Goal: Task Accomplishment & Management: Manage account settings

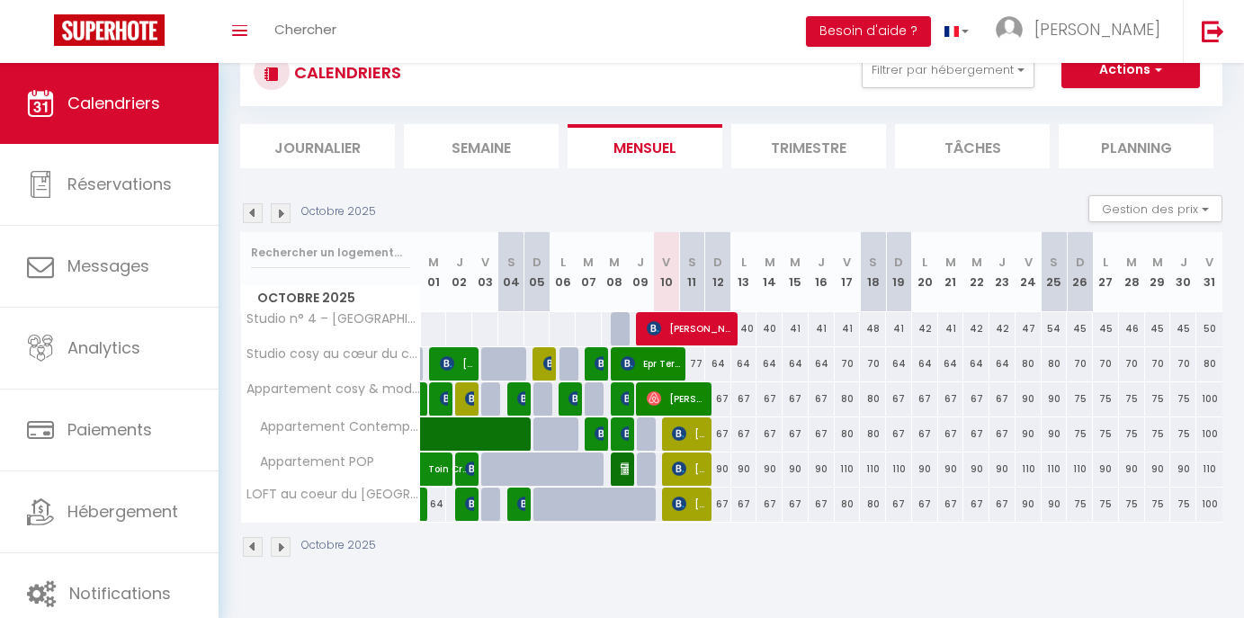
scroll to position [63, 0]
click at [695, 331] on span "[PERSON_NAME]" at bounding box center [690, 328] width 87 height 34
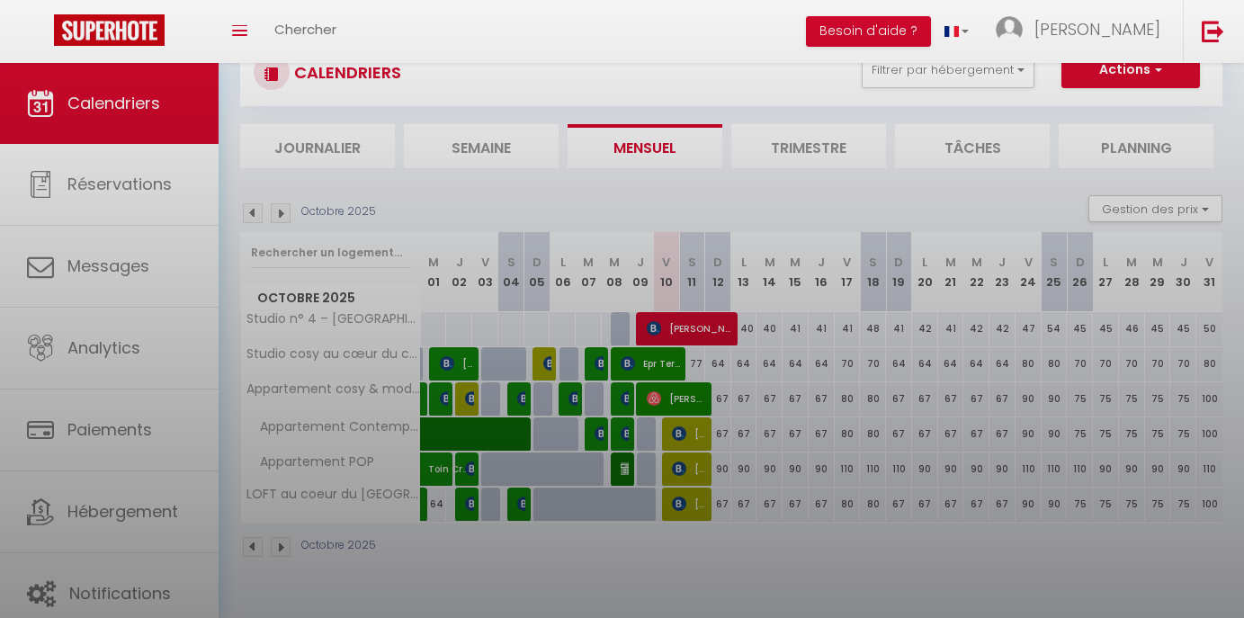
select select "OK"
select select "KO"
select select "0"
select select "1"
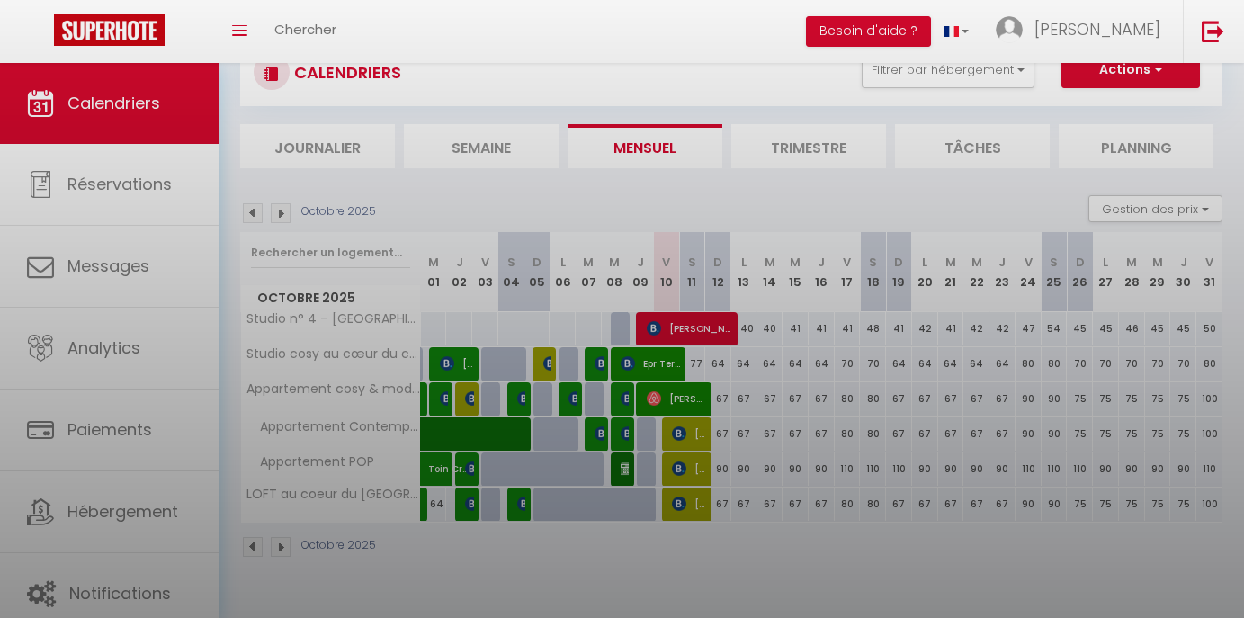
select select
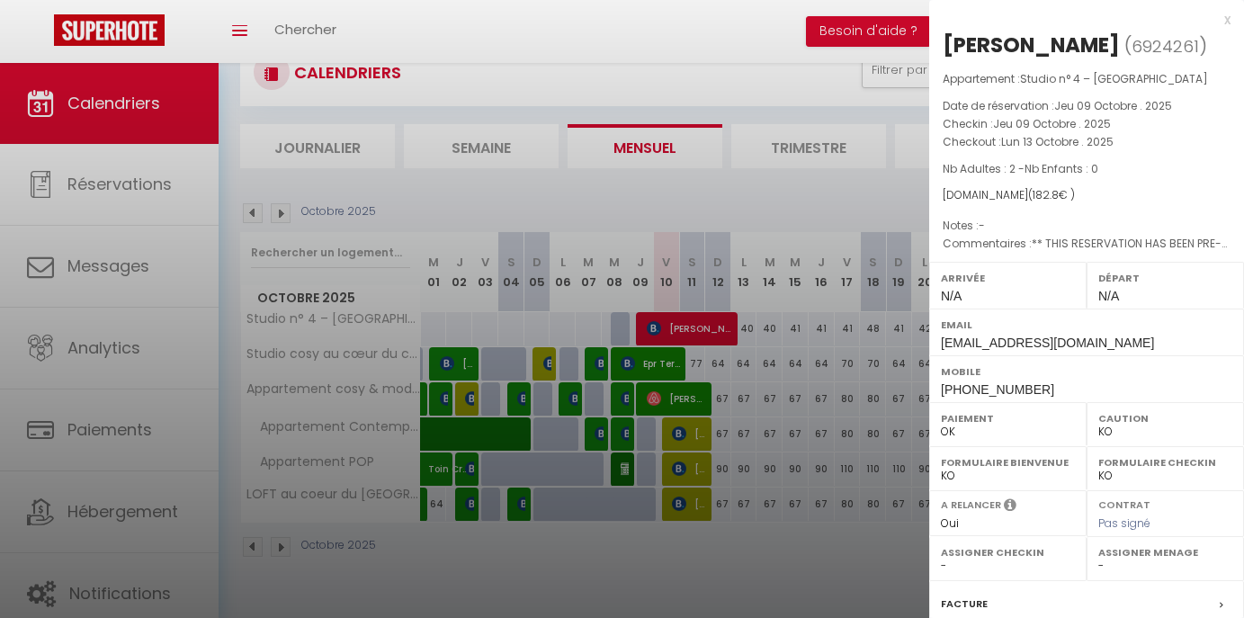
select select "5887"
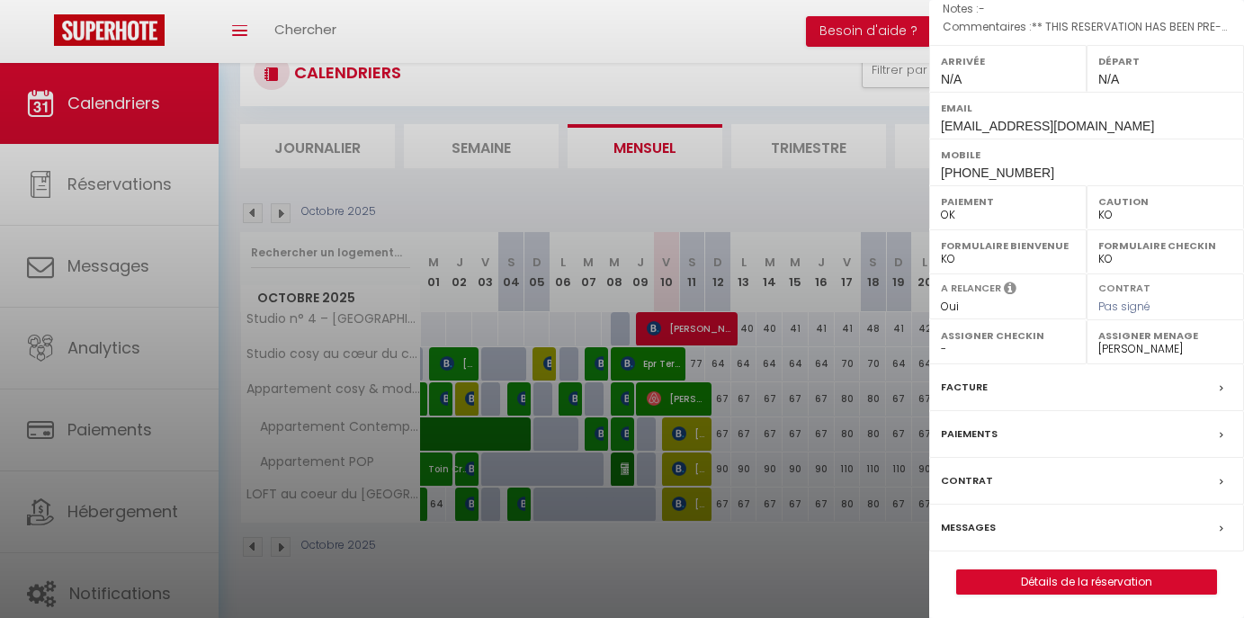
scroll to position [215, 0]
click at [1099, 580] on link "Détails de la réservation" at bounding box center [1086, 583] width 259 height 23
select select
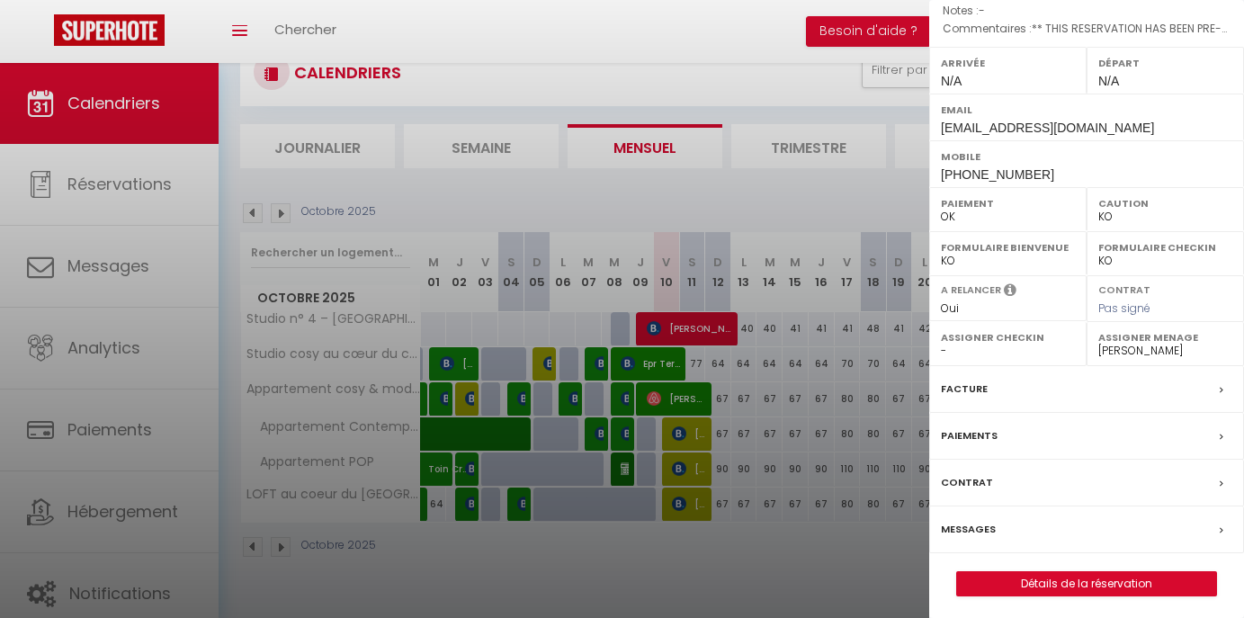
select select
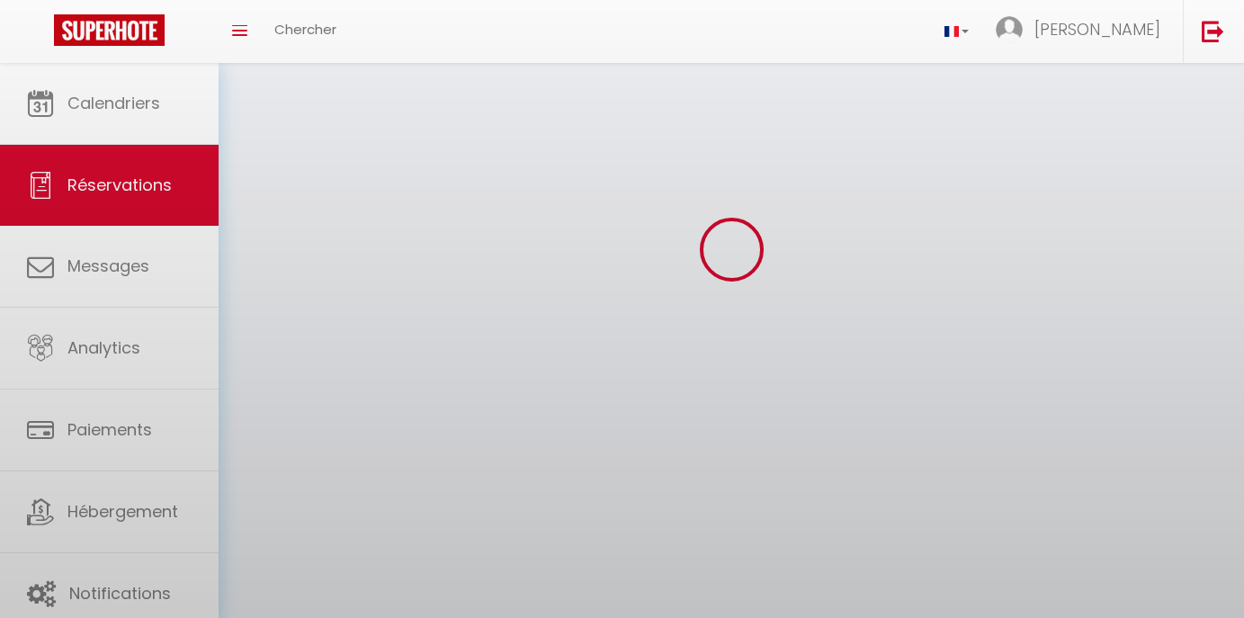
select select
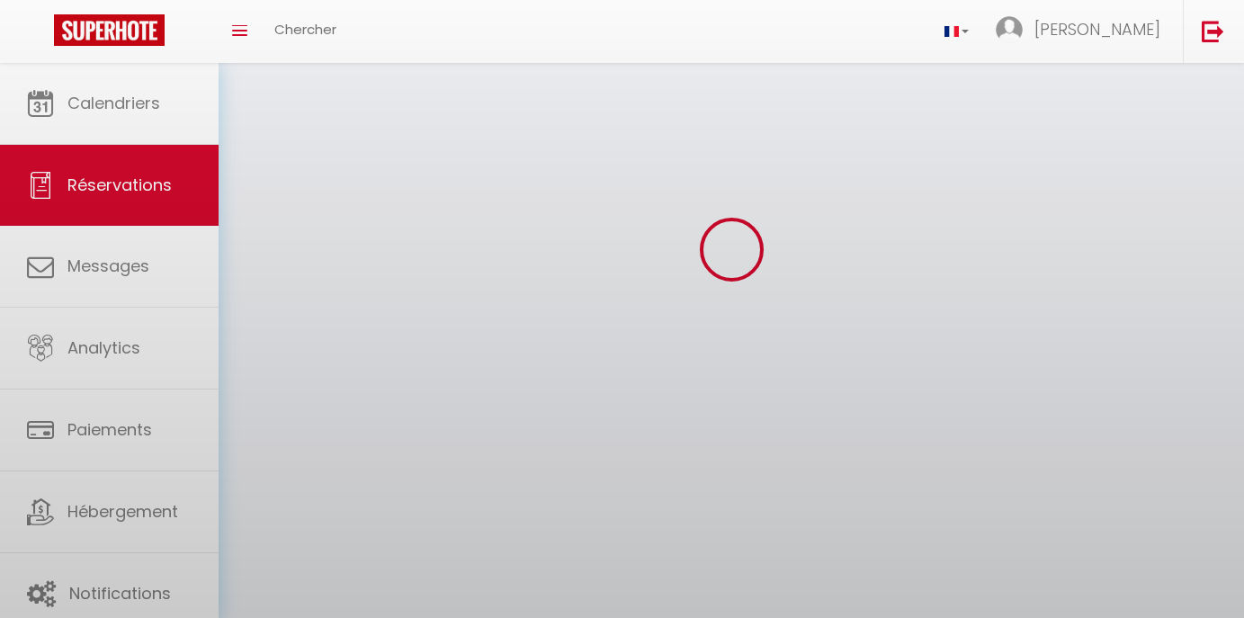
select select
checkbox input "false"
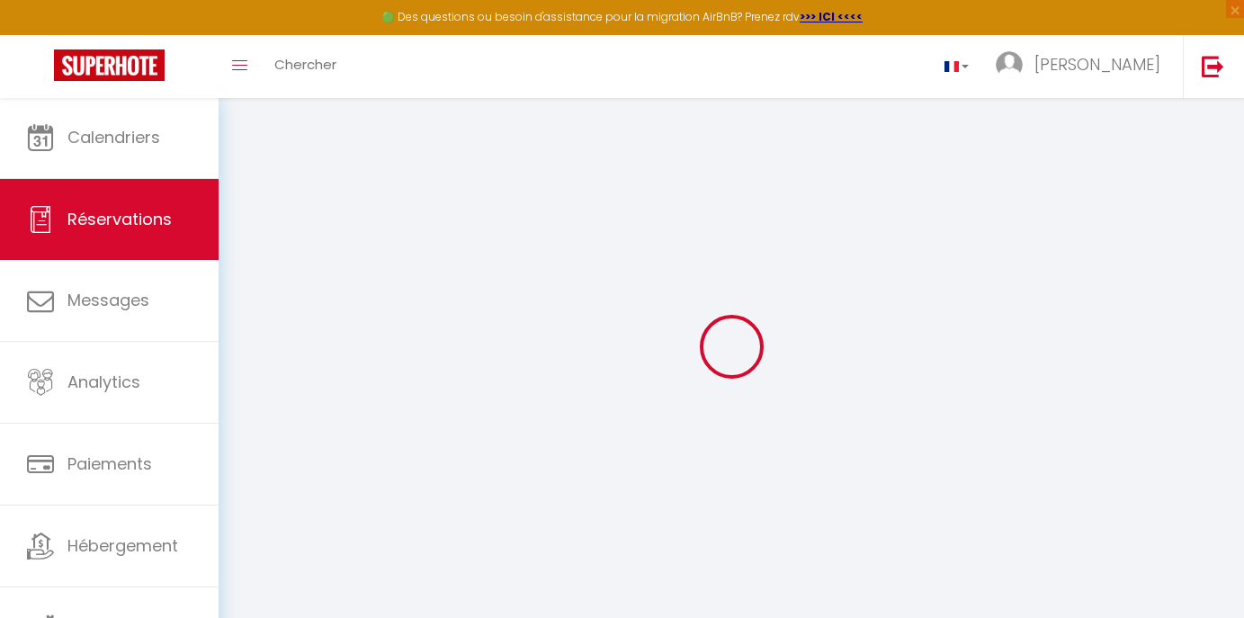
select select
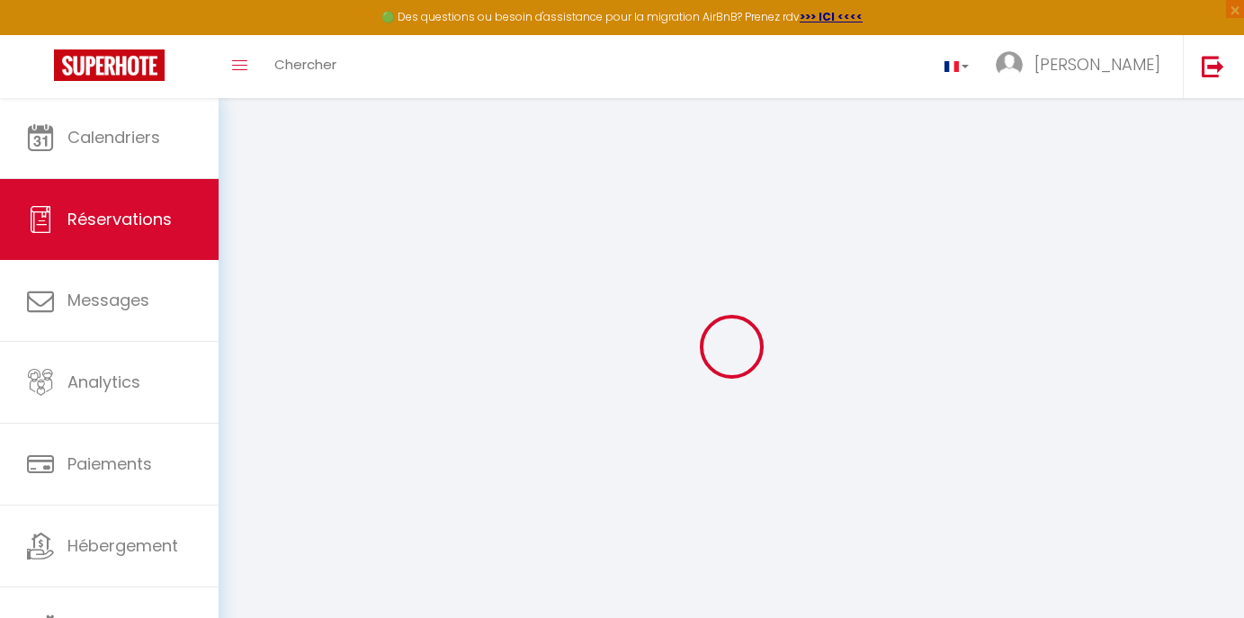
select select
checkbox input "false"
select select
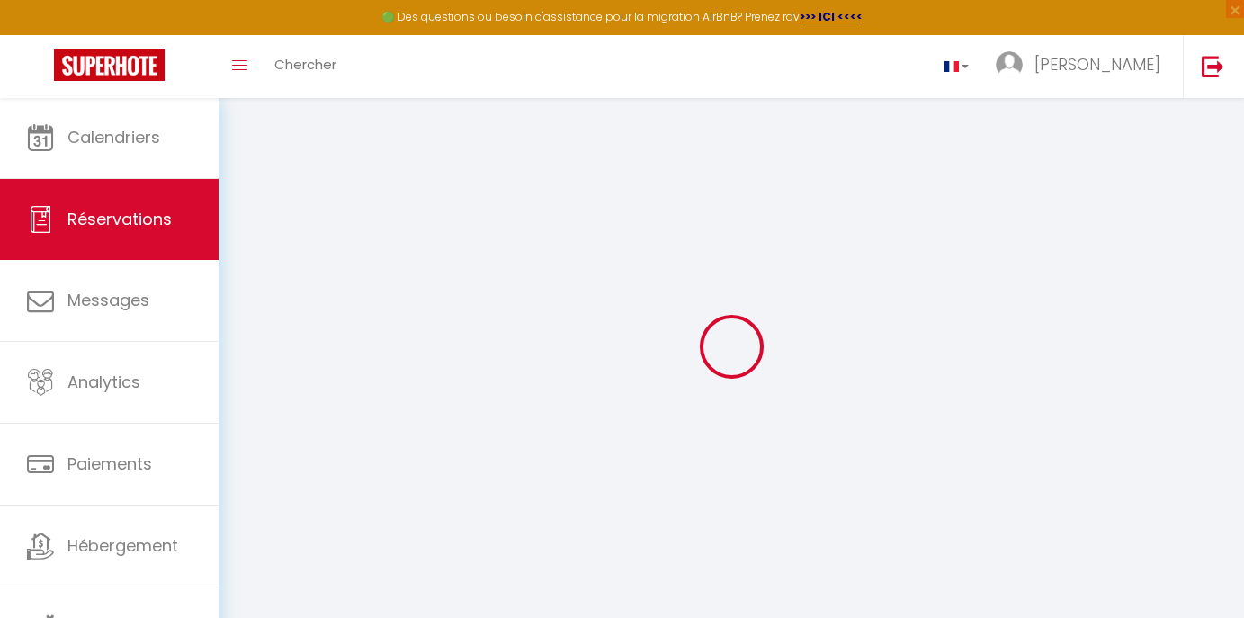
select select
checkbox input "false"
select select
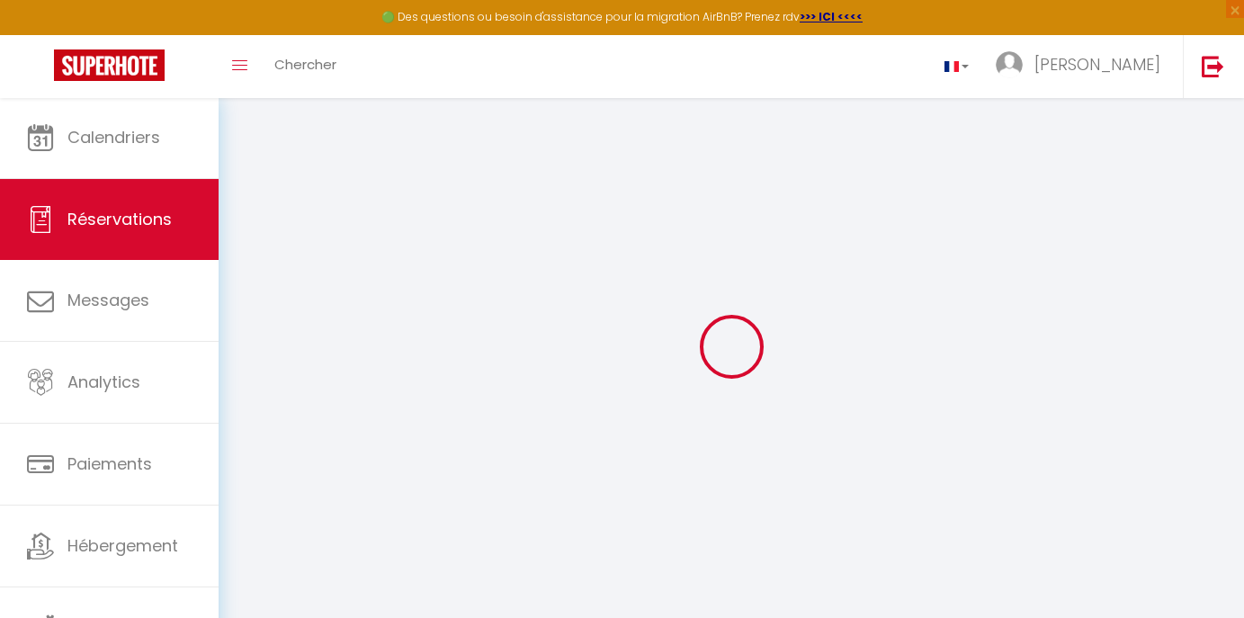
type input "[PERSON_NAME]"
type input "FISCHER"
type input "[EMAIL_ADDRESS][DOMAIN_NAME]"
type input "[PHONE_NUMBER]"
type input "."
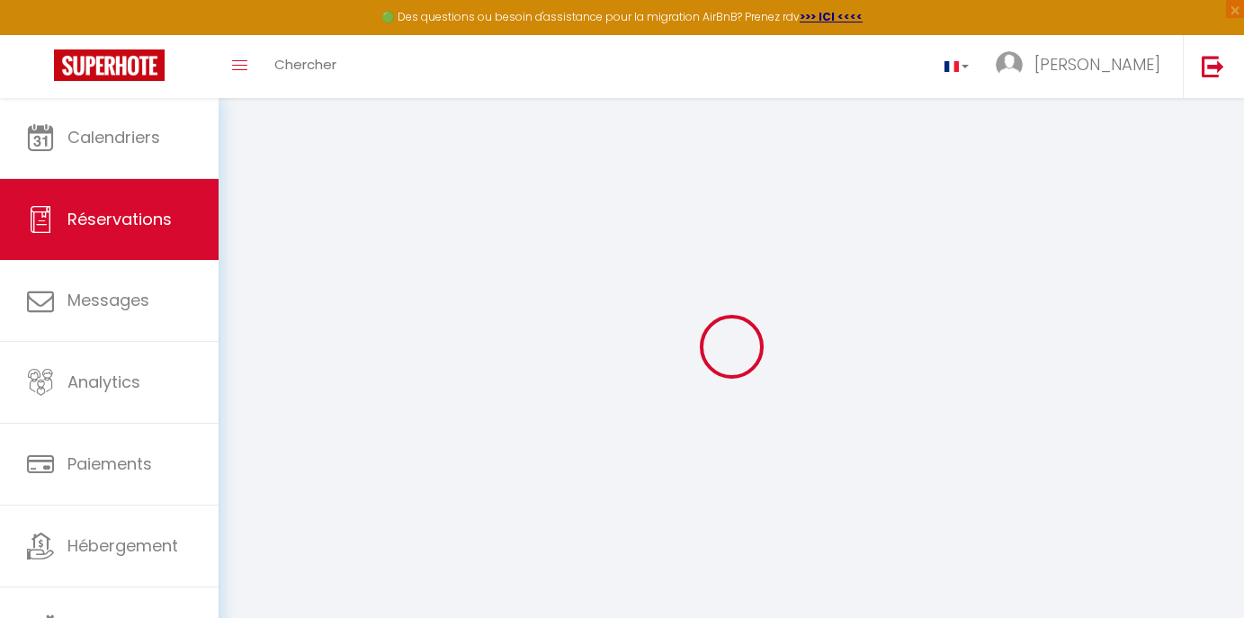
select select "FR"
type input "15"
type input "26.52"
type input "2.48"
select select "78468"
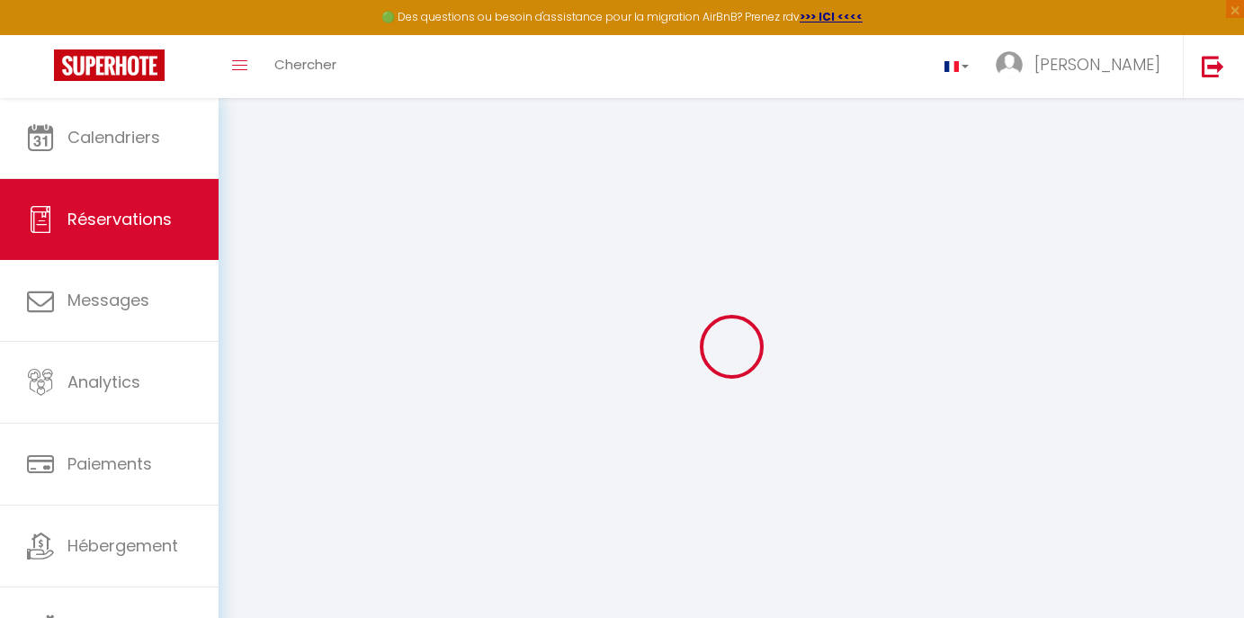
select select "1"
select select
type input "2"
select select "12"
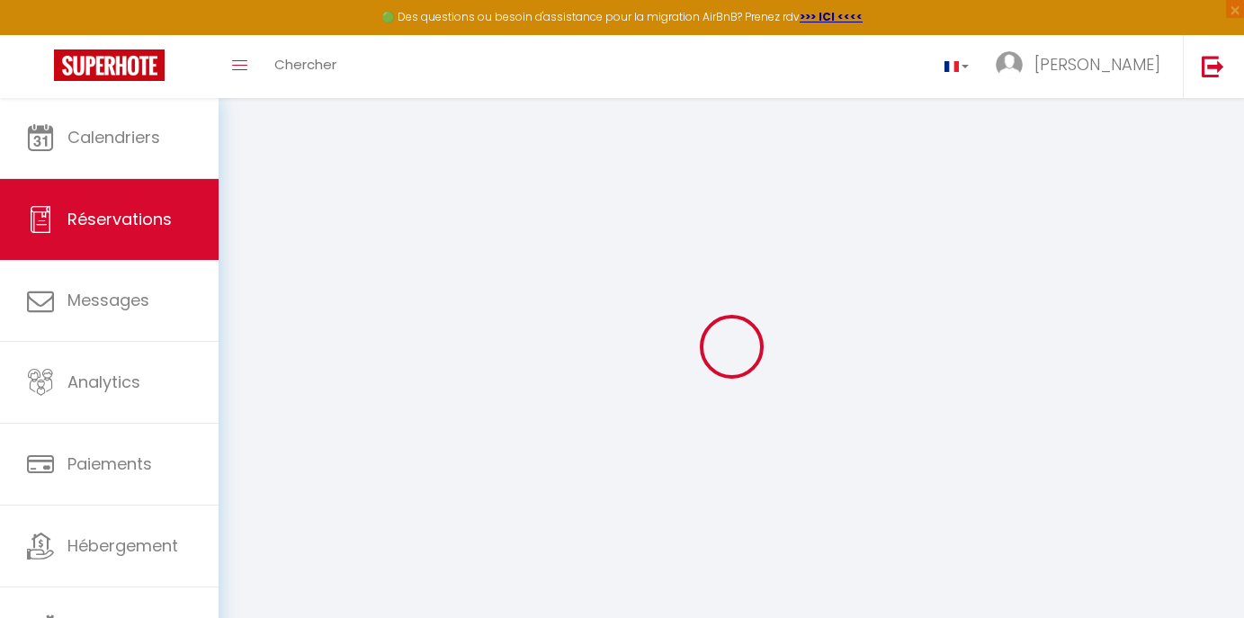
select select
type input "131.8"
checkbox input "false"
select select "2"
type input "0"
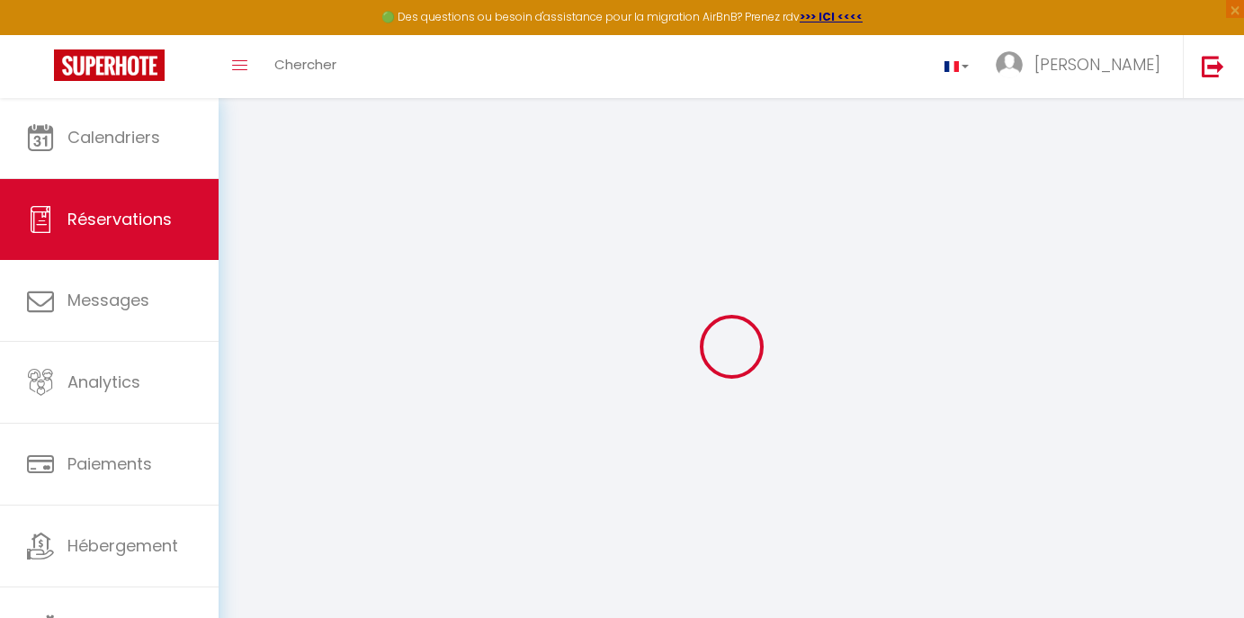
type input "0"
select select
select select "14"
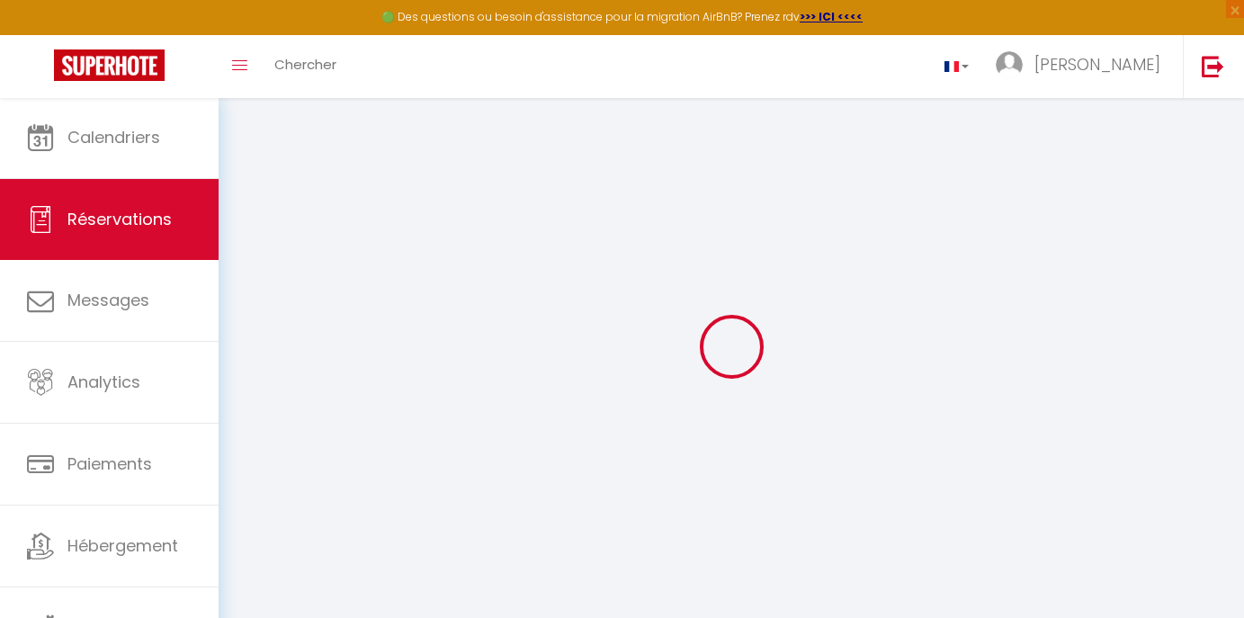
checkbox input "false"
select select
checkbox input "false"
select select
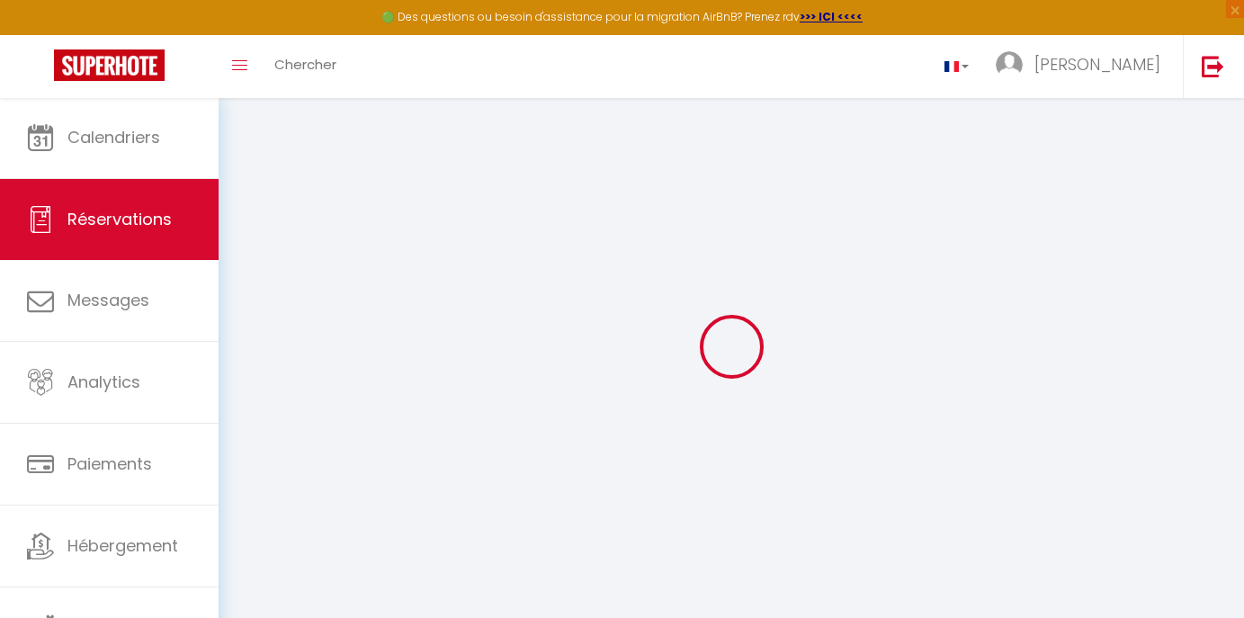
select select
checkbox input "false"
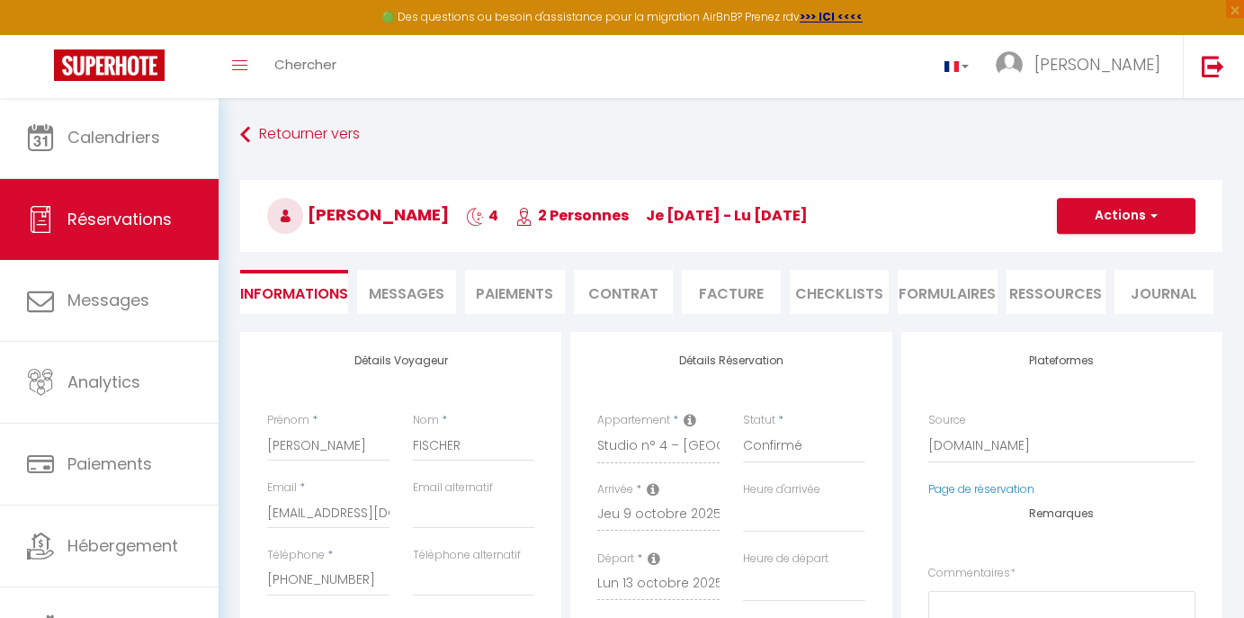
select select
checkbox input "false"
type textarea "** THIS RESERVATION HAS BEEN PRE-PAID ** BOOKING NOTE : Payment charge is EUR 2…"
type input "30"
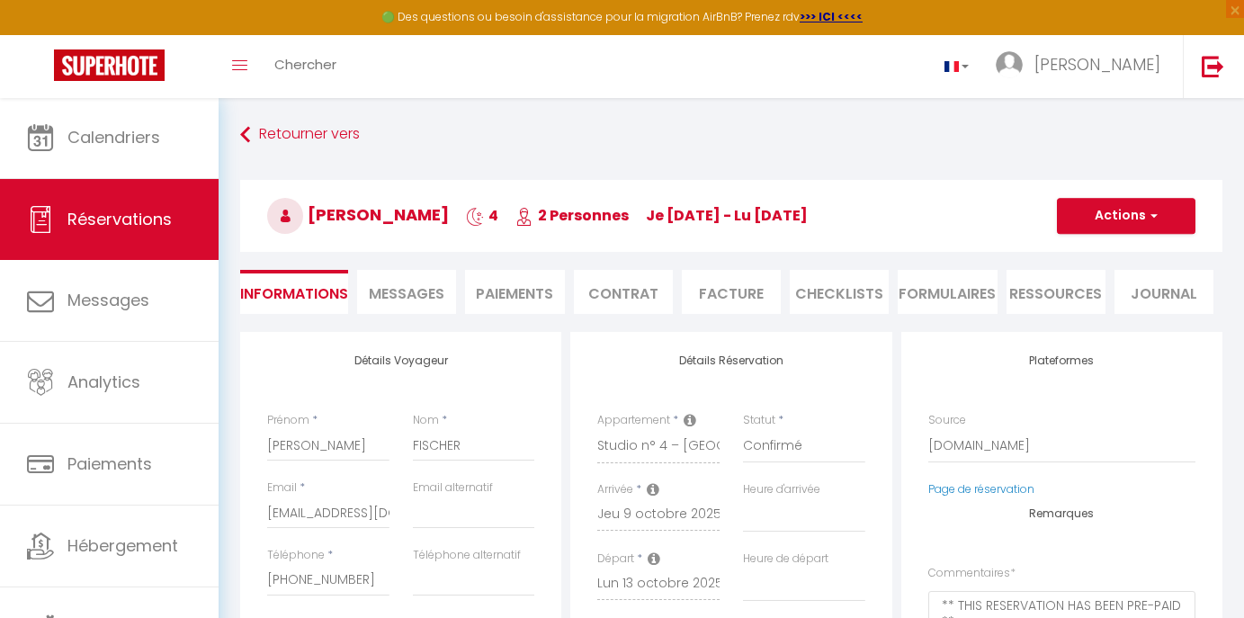
type input "6"
select select
checkbox input "false"
select select
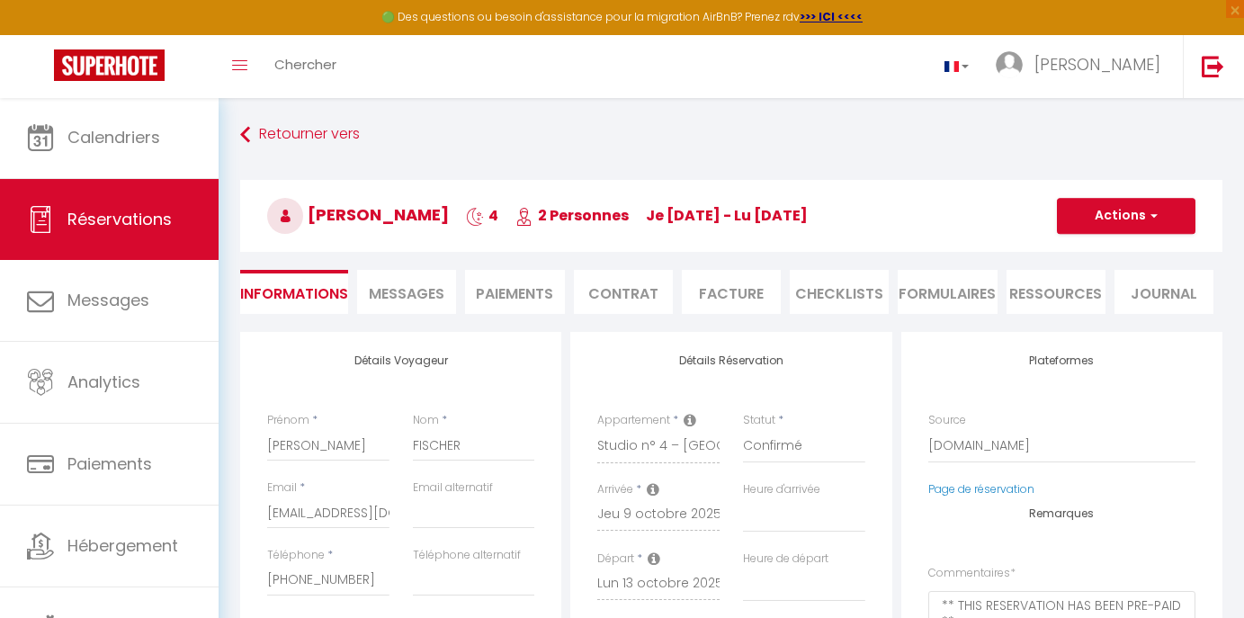
select select
click at [1139, 216] on button "Actions" at bounding box center [1126, 216] width 139 height 36
click at [1091, 298] on link "Supprimer" at bounding box center [1108, 302] width 142 height 23
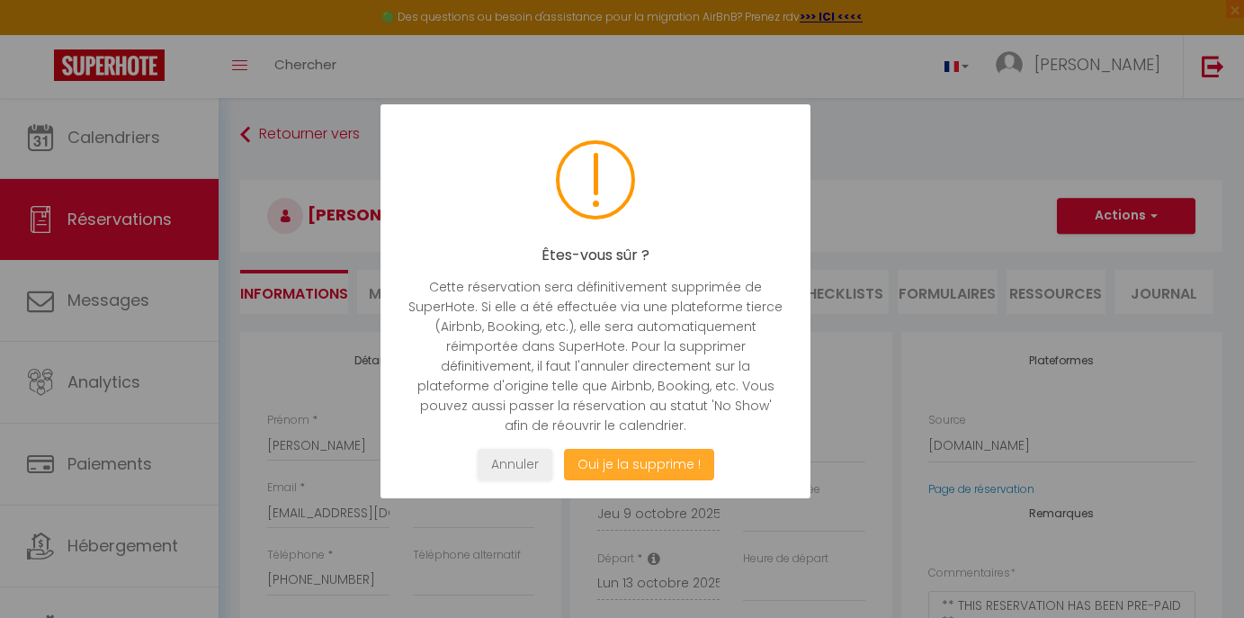
click at [613, 469] on button "Oui je la supprime !" at bounding box center [638, 464] width 150 height 31
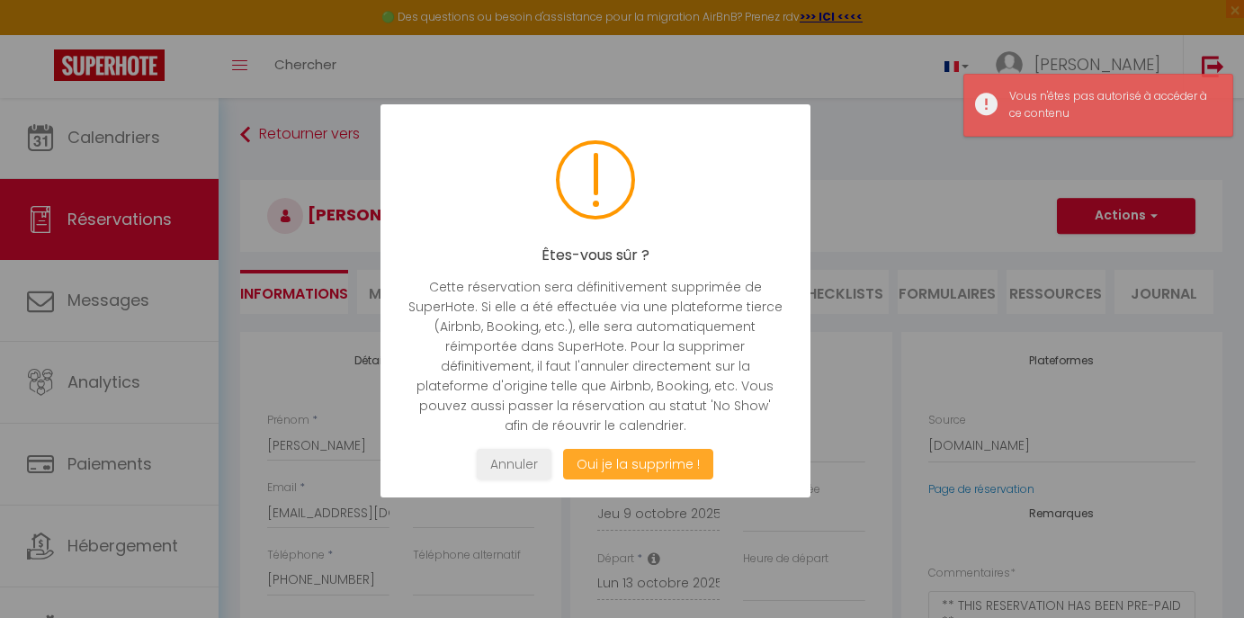
click at [613, 469] on button "Oui je la supprime !" at bounding box center [638, 464] width 150 height 31
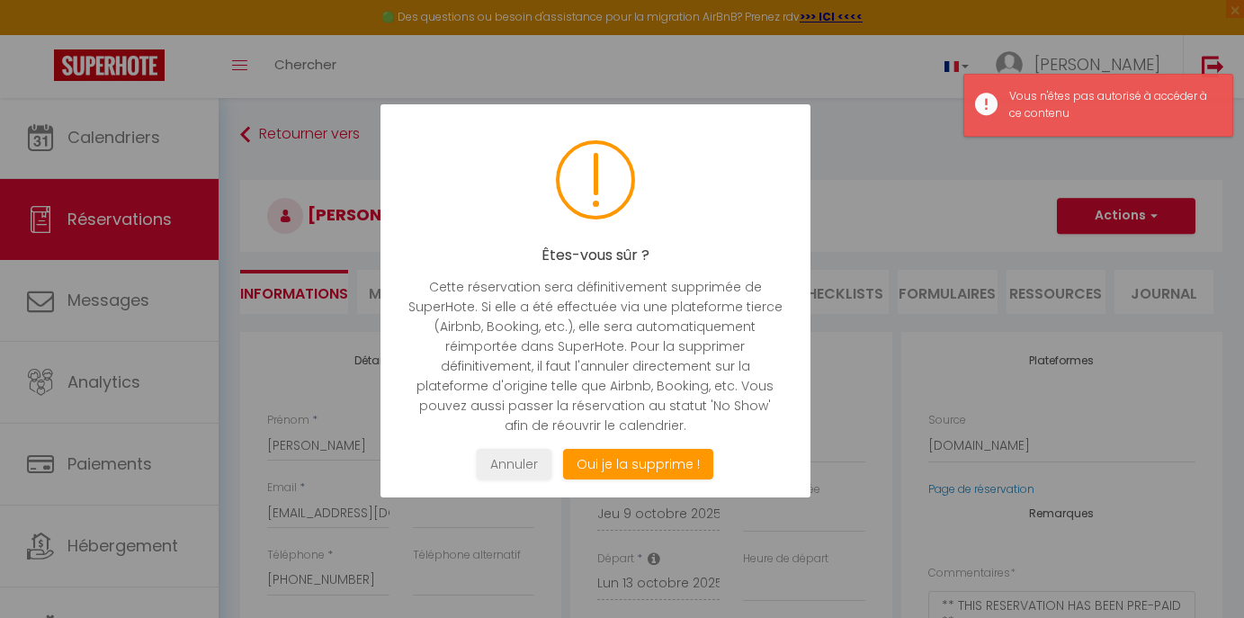
click at [1214, 60] on div at bounding box center [622, 309] width 1244 height 618
click at [534, 459] on button "Annuler" at bounding box center [514, 464] width 75 height 31
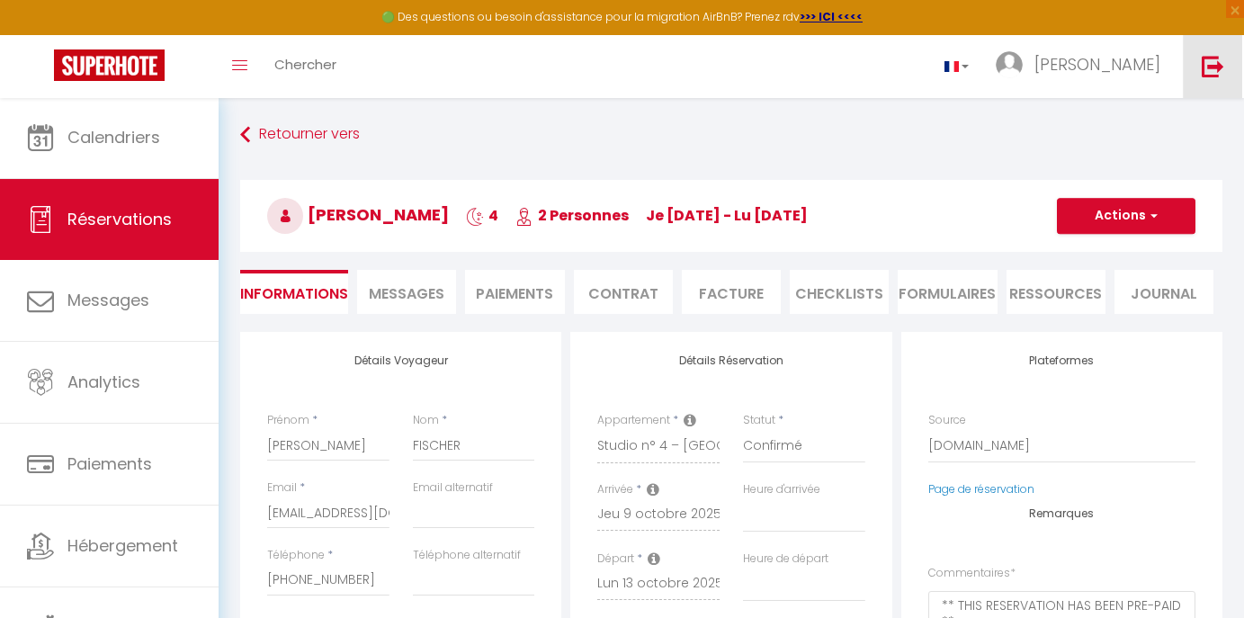
click at [1203, 76] on img at bounding box center [1213, 66] width 22 height 22
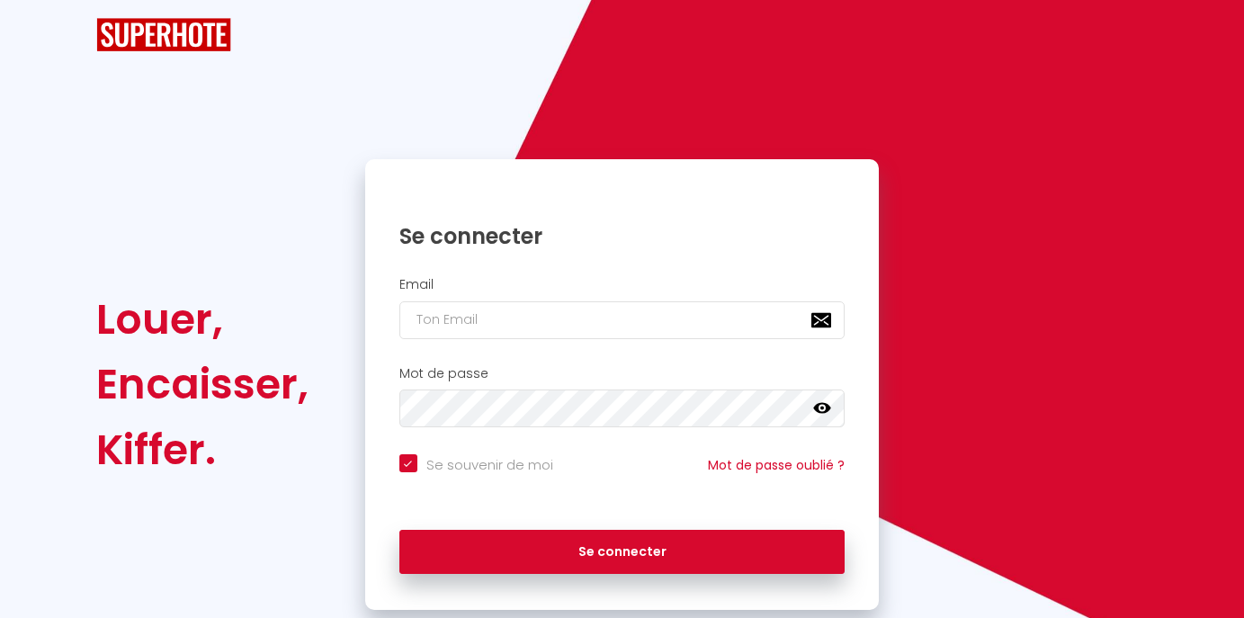
checkbox input "true"
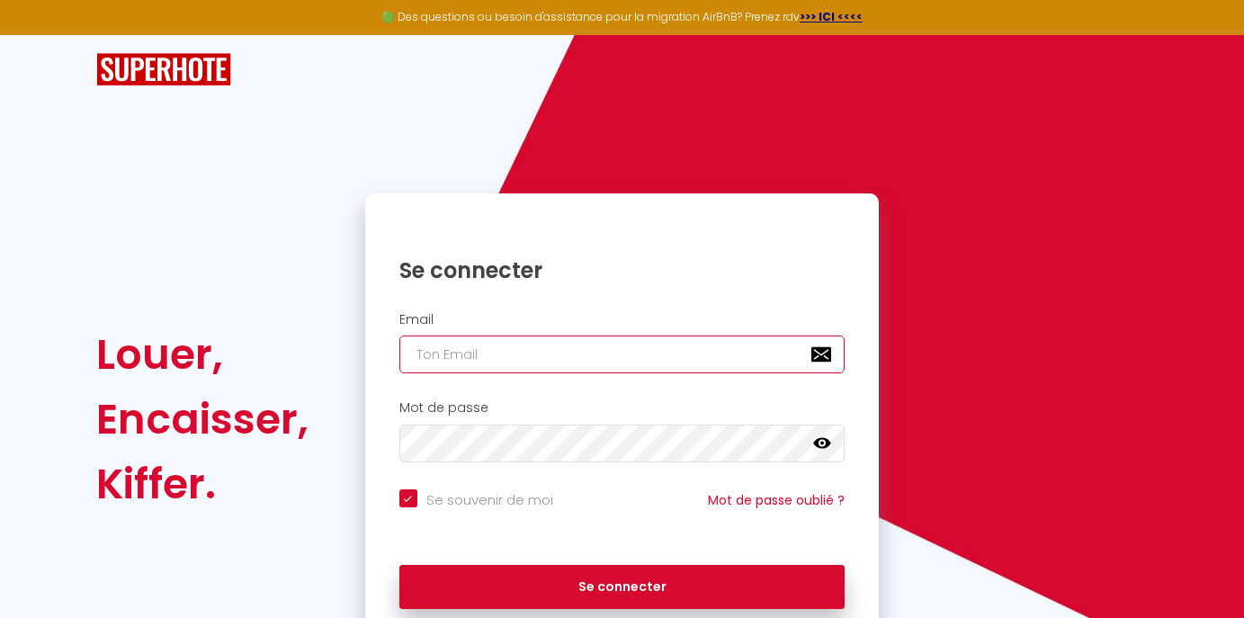
click at [455, 368] on input "email" at bounding box center [622, 354] width 446 height 38
type input "[EMAIL_ADDRESS][DOMAIN_NAME]"
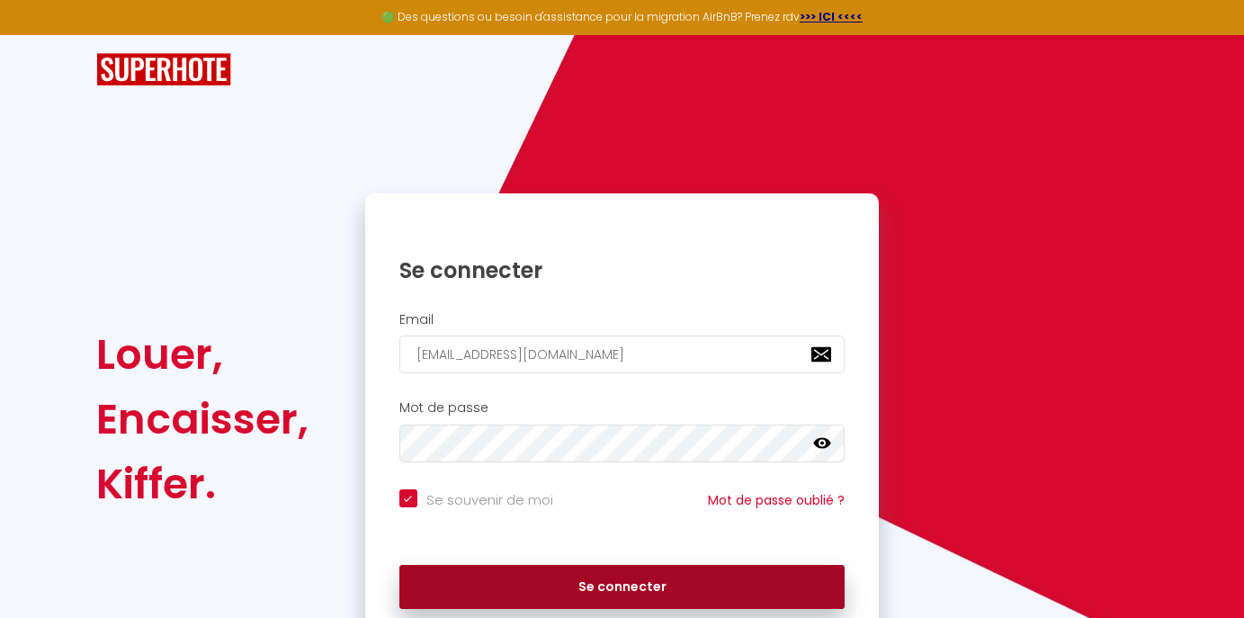
click at [478, 595] on button "Se connecter" at bounding box center [622, 587] width 446 height 45
checkbox input "true"
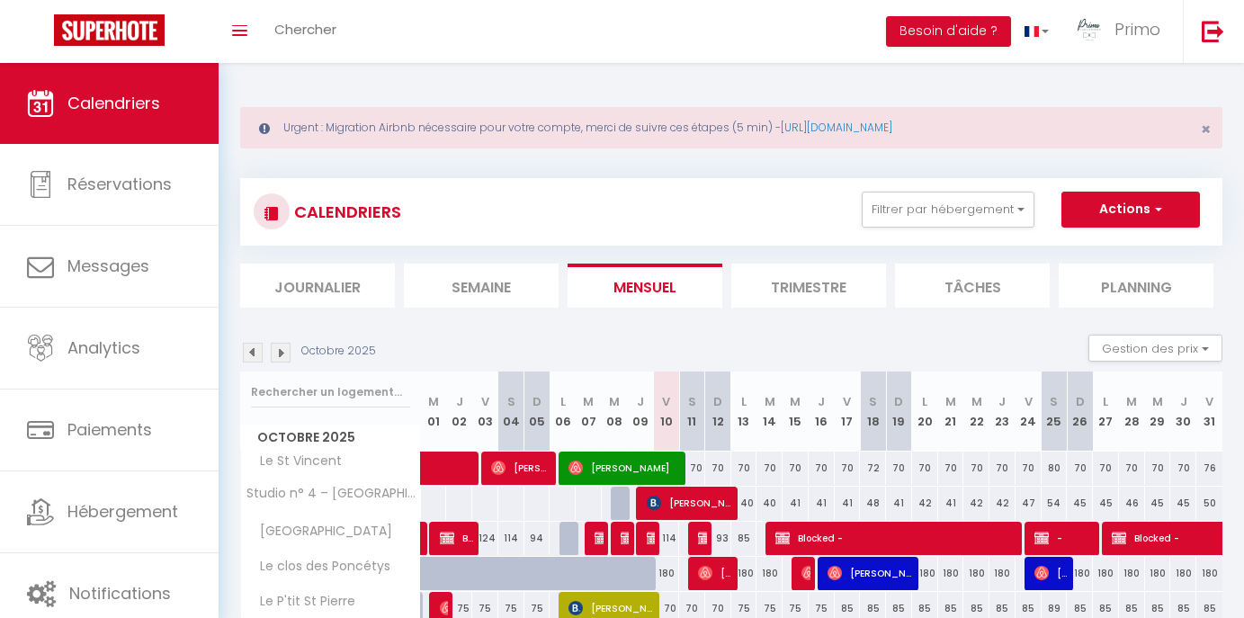
click at [667, 496] on span "[PERSON_NAME]" at bounding box center [690, 503] width 87 height 34
select select "OK"
select select "KO"
select select "0"
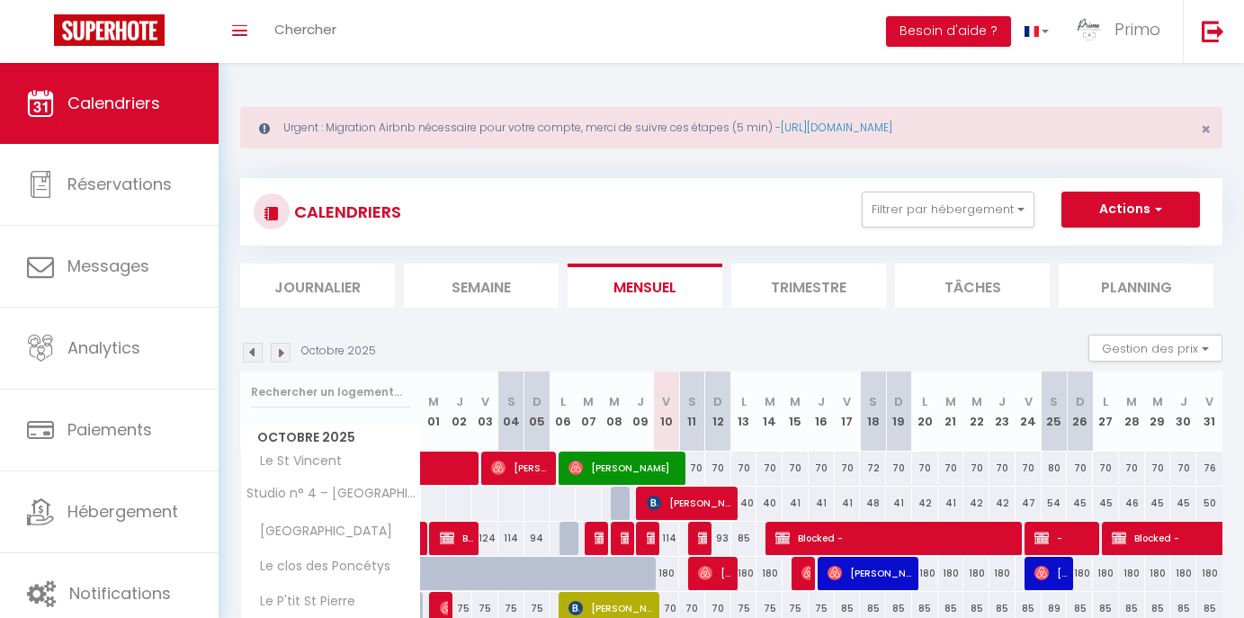
select select "1"
select select
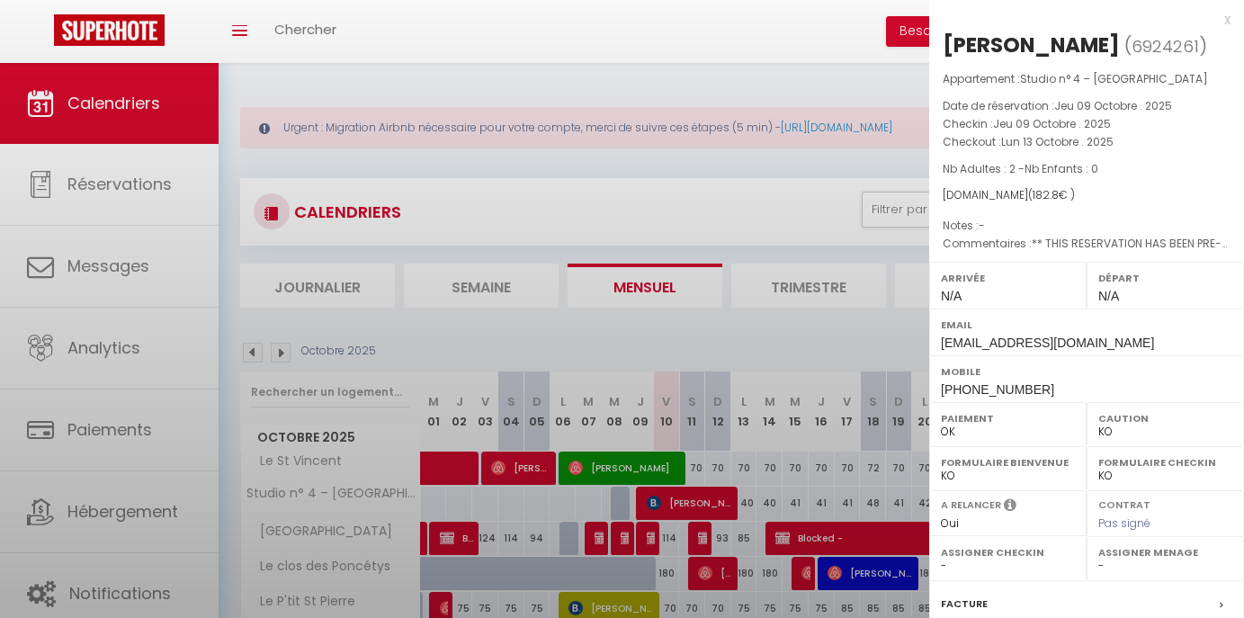
select select "5887"
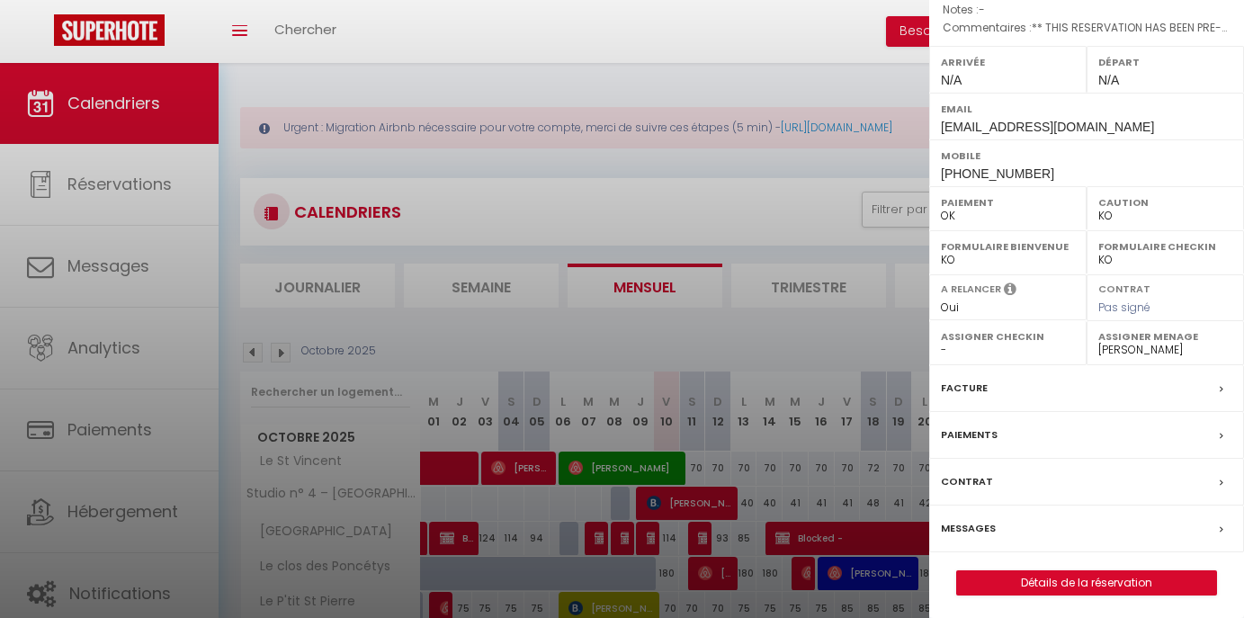
scroll to position [215, 0]
click at [971, 528] on label "Messages" at bounding box center [968, 529] width 55 height 19
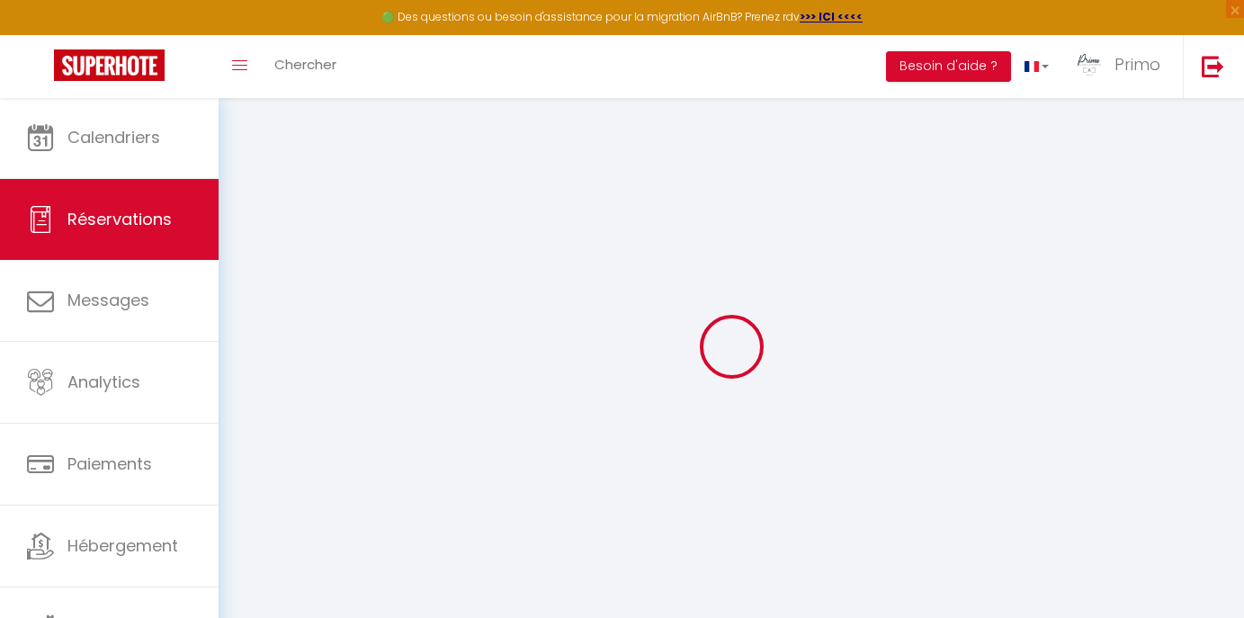
select select
select select "14"
select select
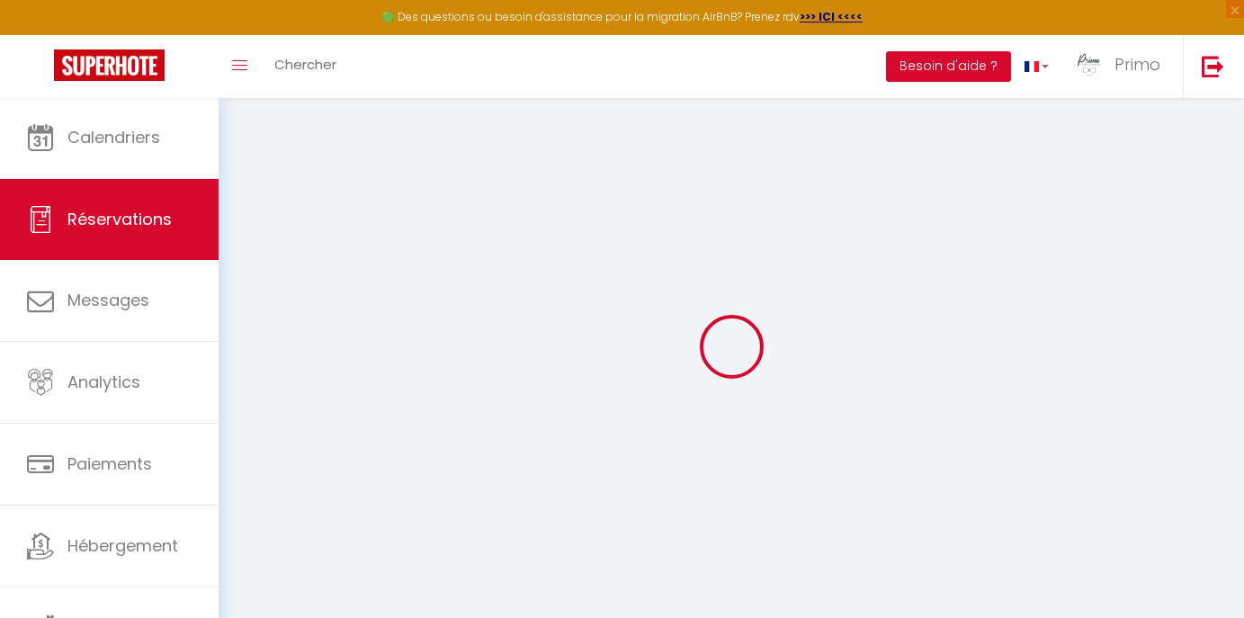
select select
checkbox input "false"
type textarea "** THIS RESERVATION HAS BEEN PRE-PAID ** BOOKING NOTE : Payment charge is EUR 2…"
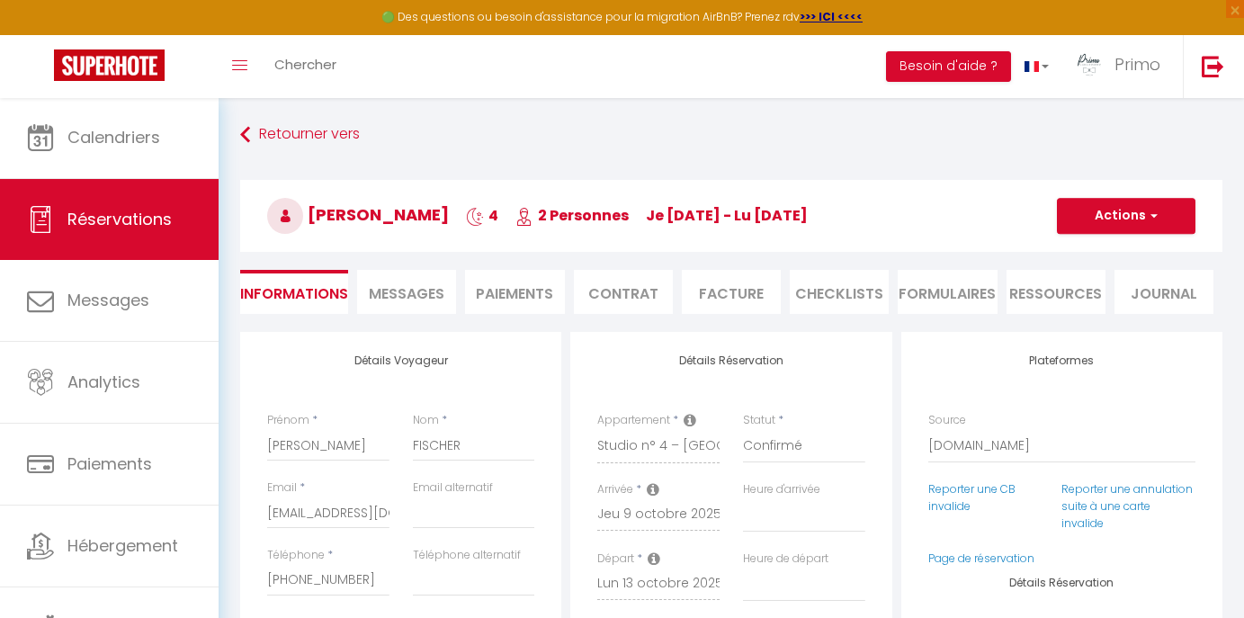
type input "30"
type input "6"
select select
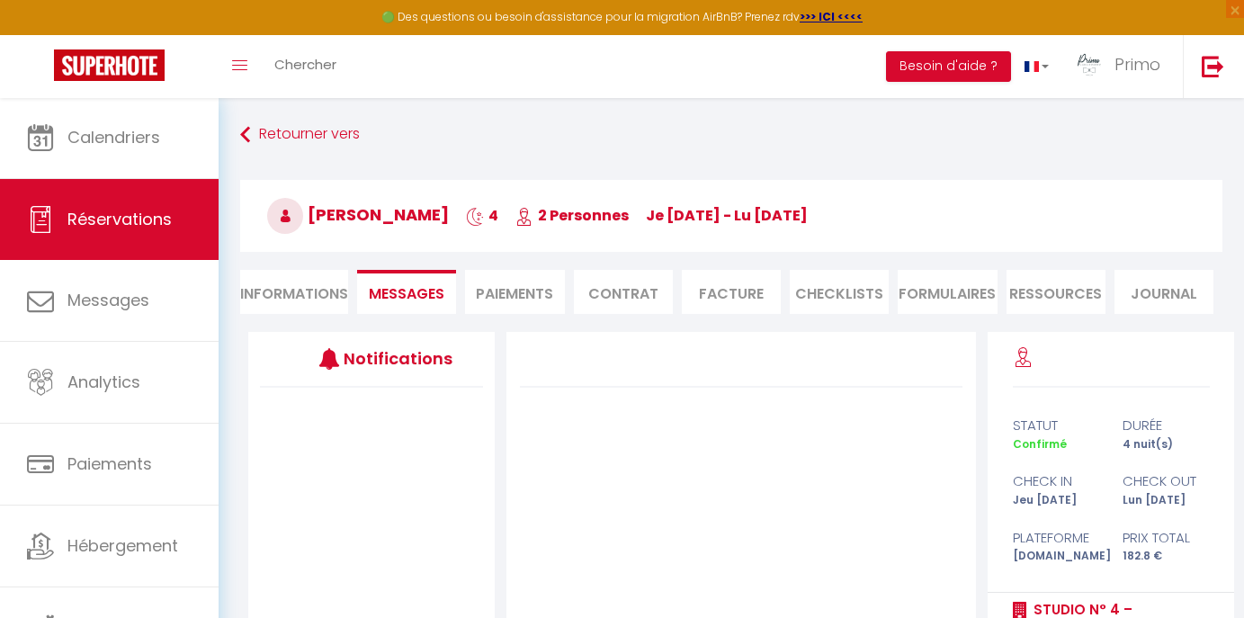
select select
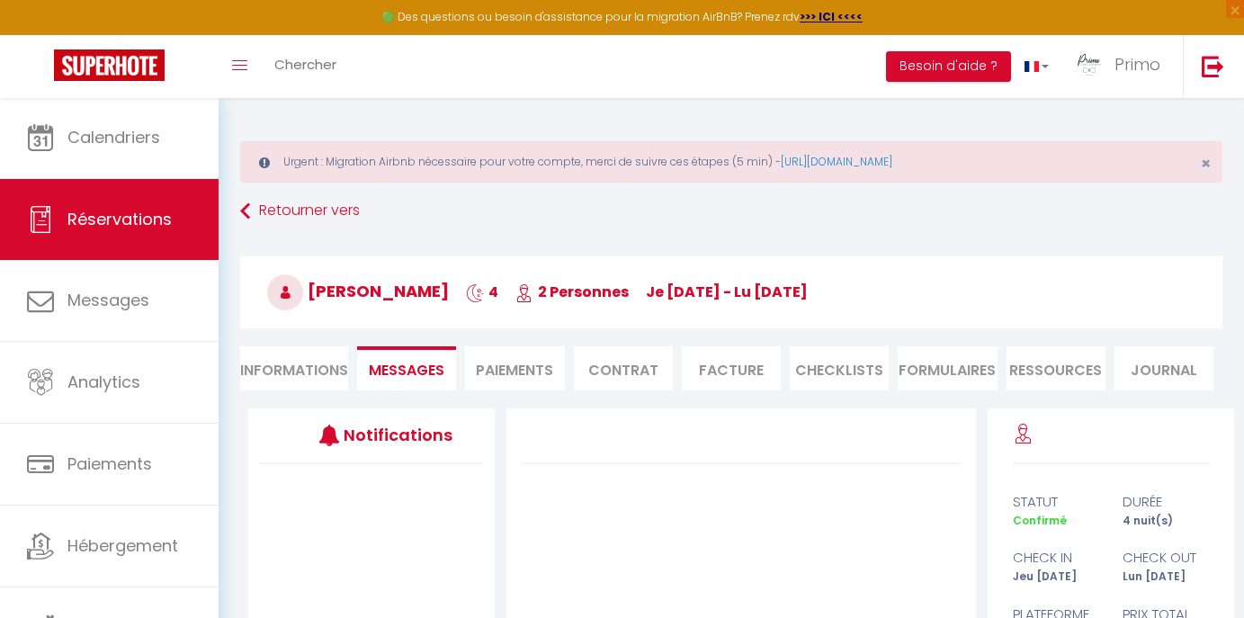
click at [297, 288] on icon at bounding box center [285, 292] width 36 height 36
click at [301, 362] on li "Informations" at bounding box center [294, 368] width 108 height 44
select select
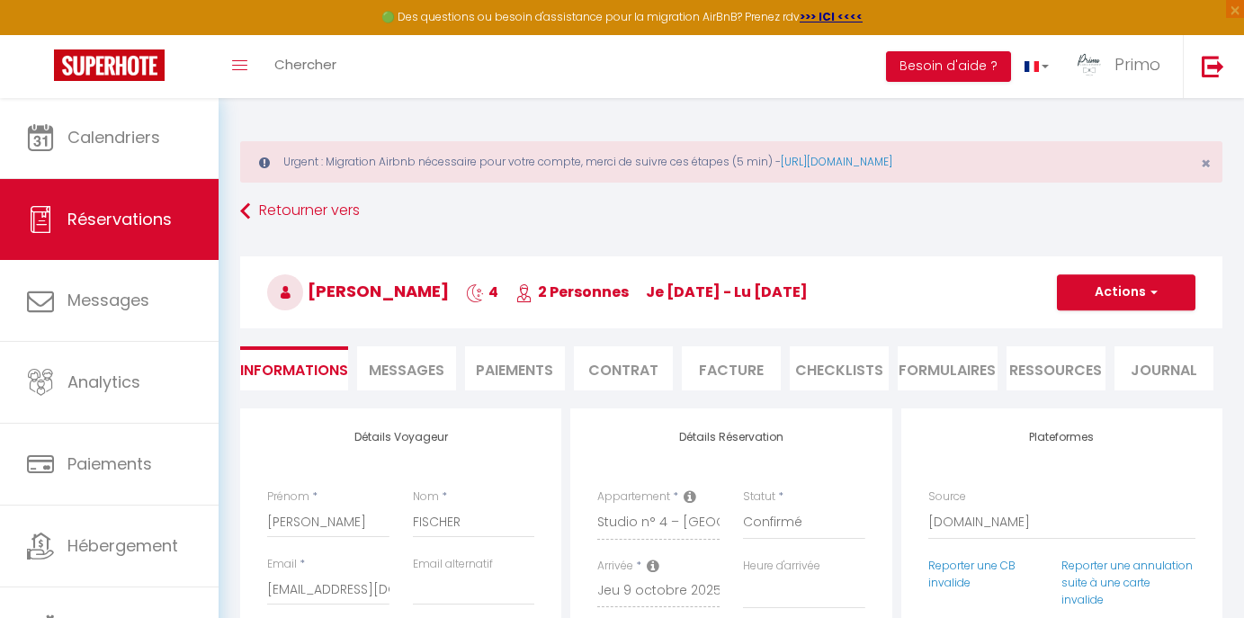
click at [1140, 307] on button "Actions" at bounding box center [1126, 292] width 139 height 36
click at [1122, 372] on link "Supprimer" at bounding box center [1108, 378] width 142 height 23
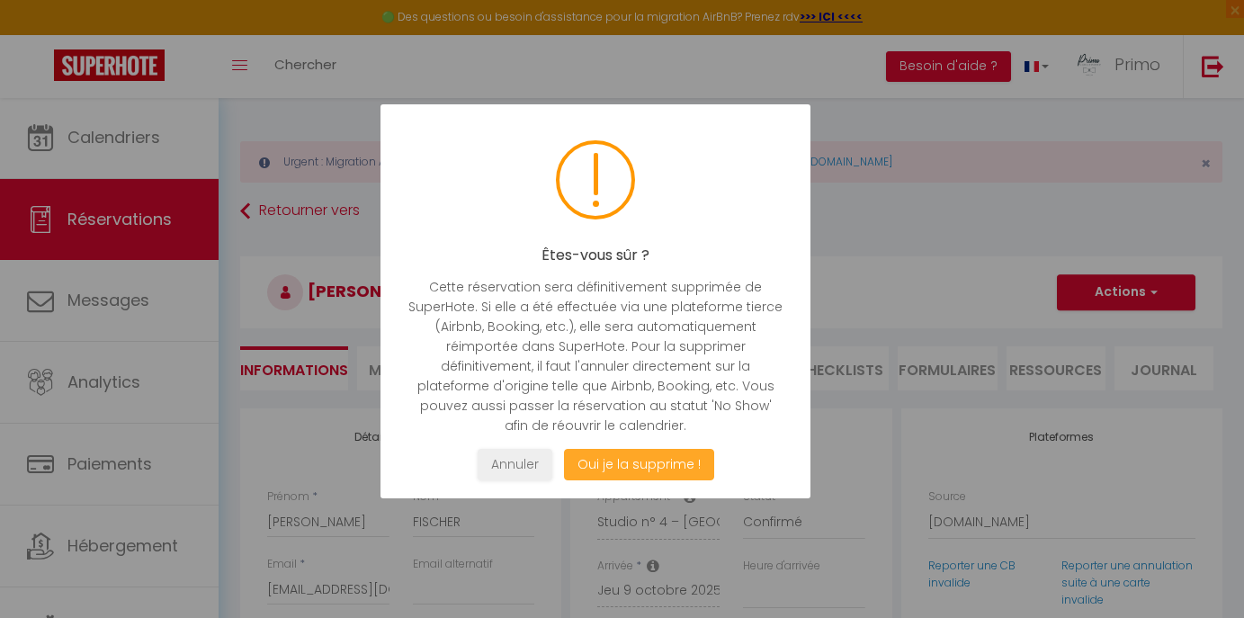
click at [617, 470] on button "Oui je la supprime !" at bounding box center [638, 464] width 150 height 31
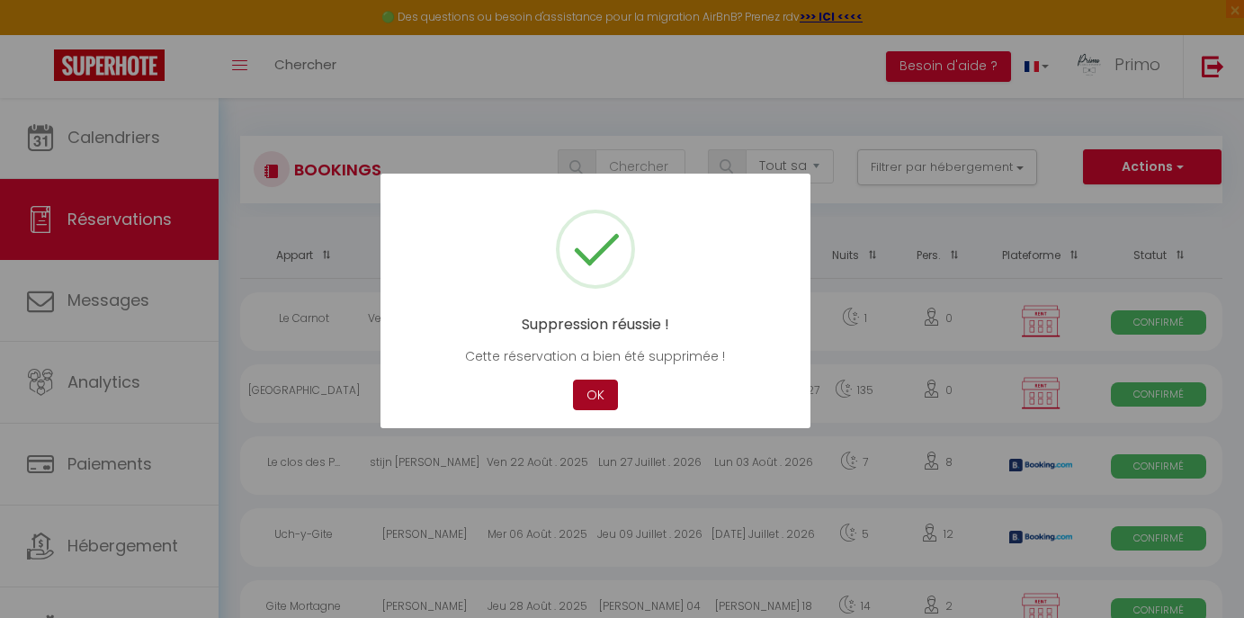
click at [594, 393] on button "OK" at bounding box center [595, 395] width 45 height 31
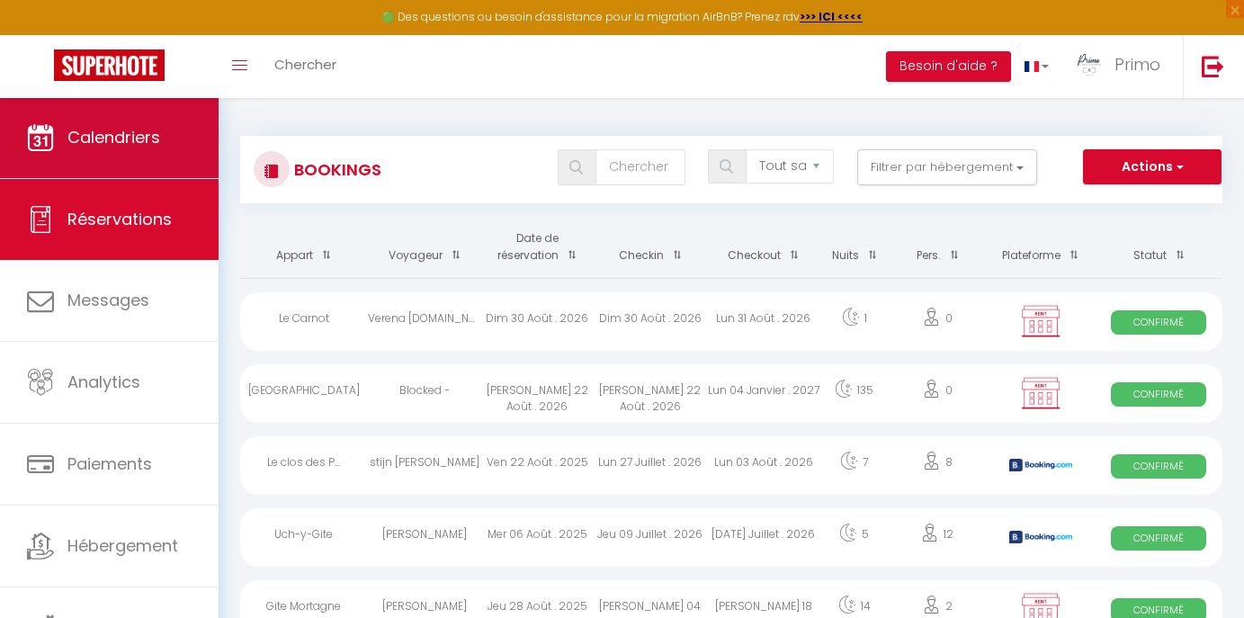
click at [145, 130] on span "Calendriers" at bounding box center [113, 137] width 93 height 22
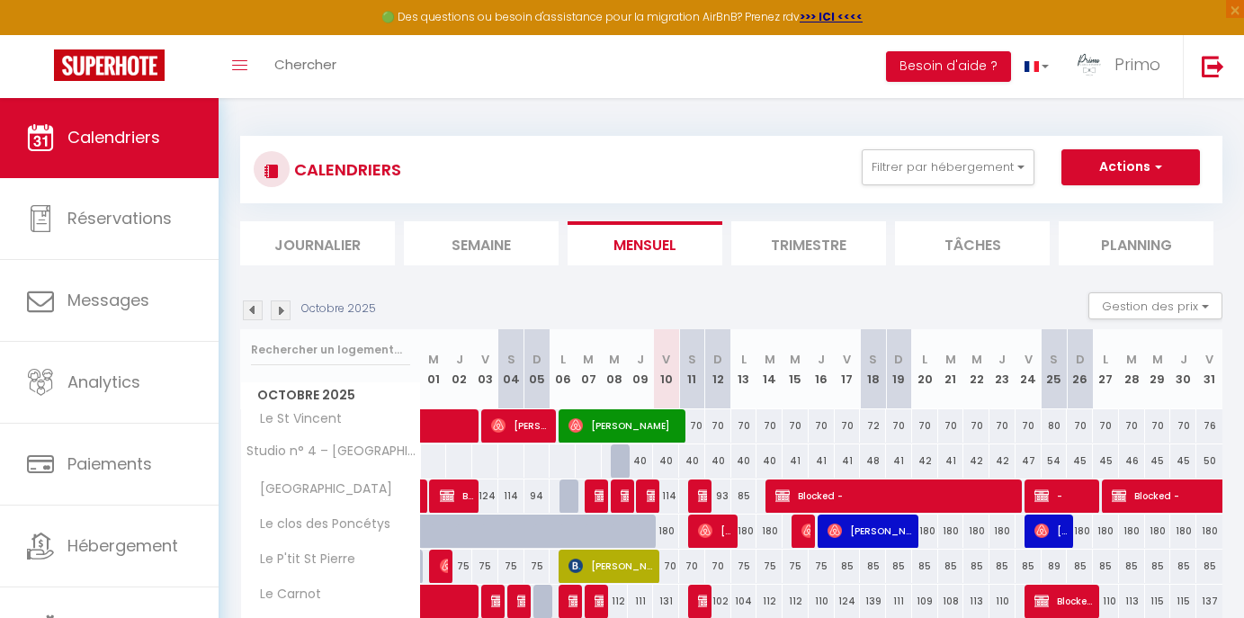
click at [642, 458] on div "40" at bounding box center [641, 460] width 26 height 33
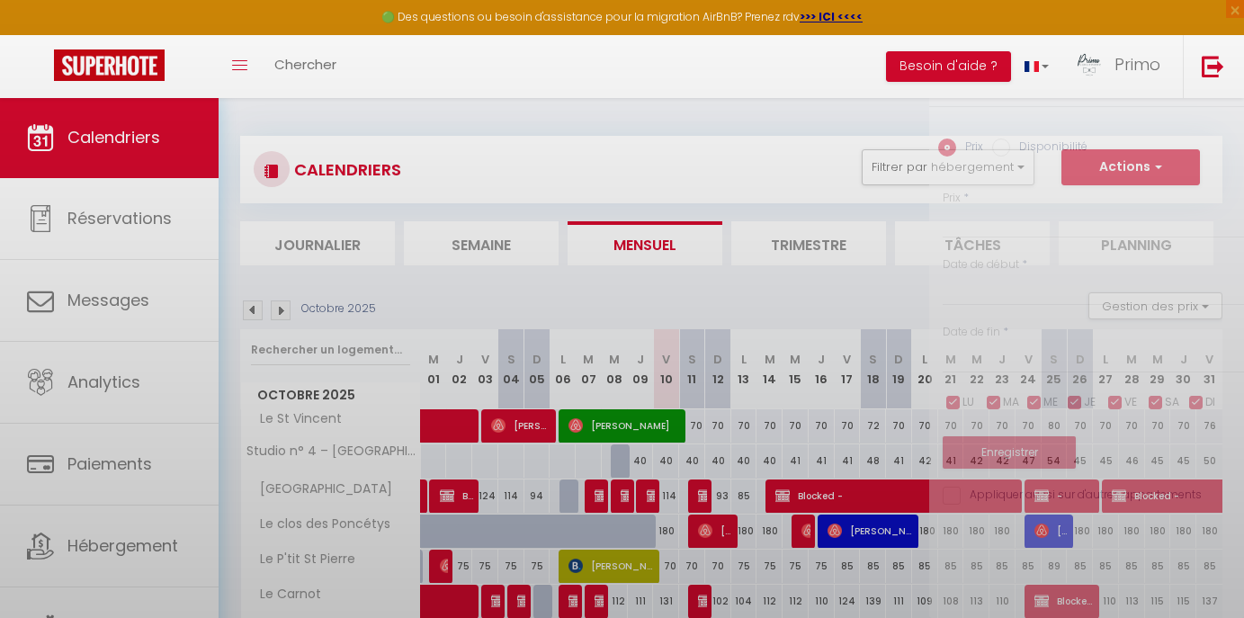
type input "40"
type input "Jeu 09 Octobre 2025"
type input "Ven 10 Octobre 2025"
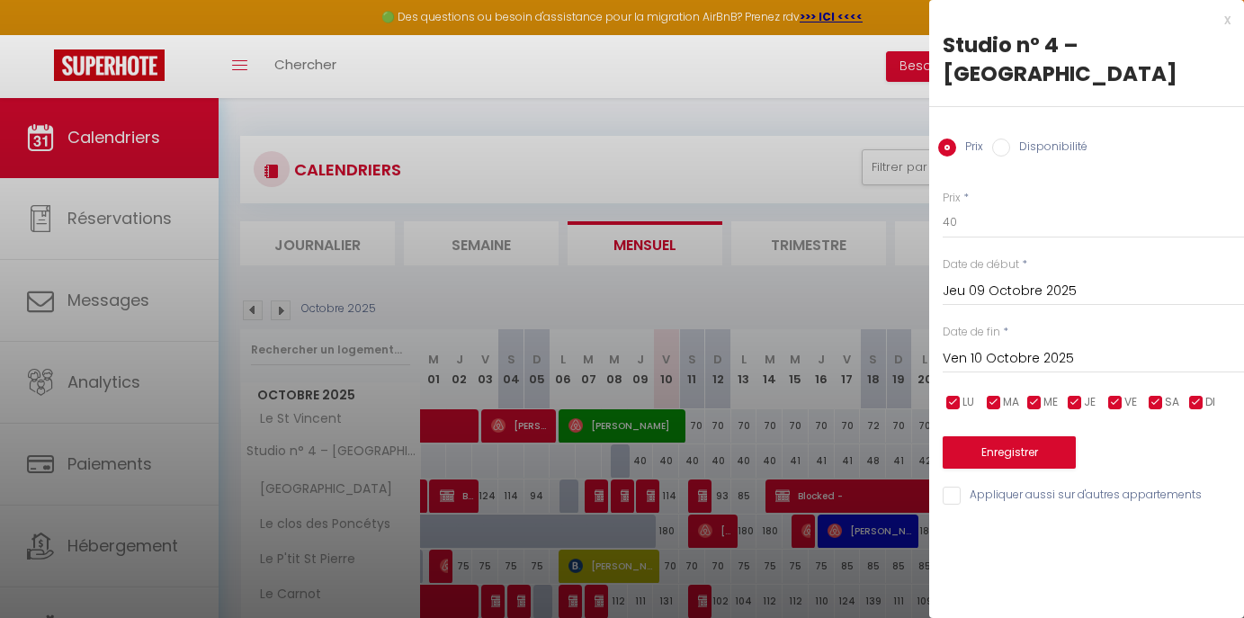
scroll to position [1, 0]
click at [1016, 154] on label "Disponibilité" at bounding box center [1048, 149] width 77 height 20
click at [1010, 154] on input "Disponibilité" at bounding box center [1001, 148] width 18 height 18
radio input "true"
radio input "false"
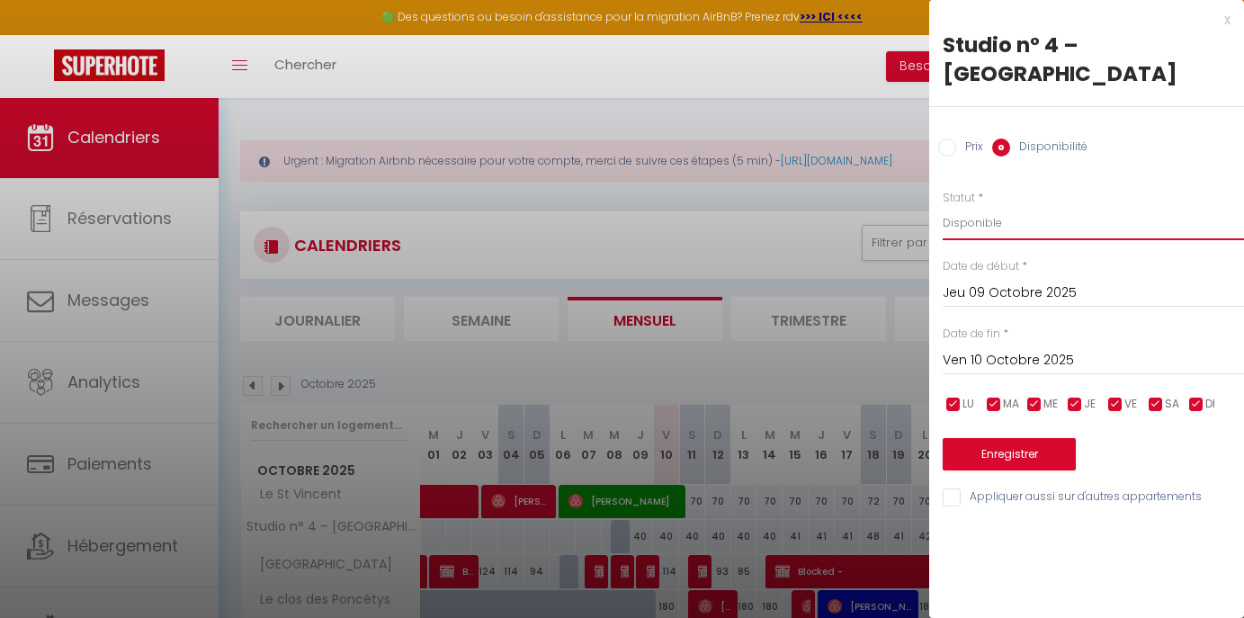
select select "0"
click at [991, 452] on button "Enregistrer" at bounding box center [1009, 454] width 133 height 32
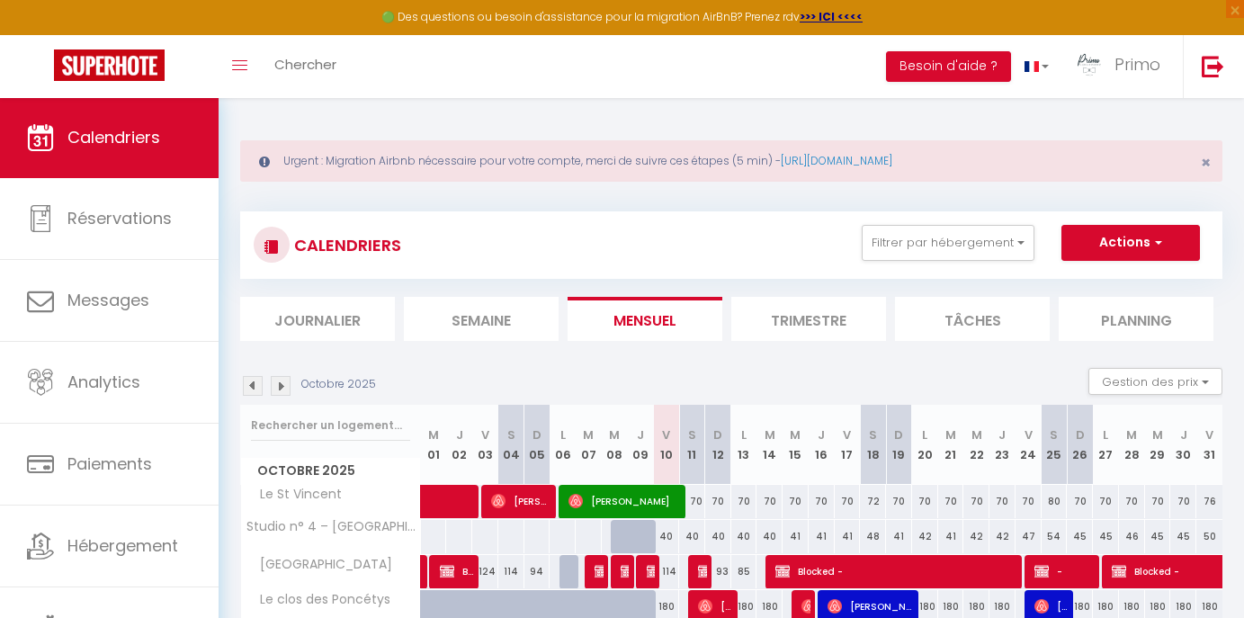
click at [663, 538] on div "40" at bounding box center [666, 536] width 26 height 33
select select "1"
type input "Ven 10 Octobre 2025"
type input "Sam 11 Octobre 2025"
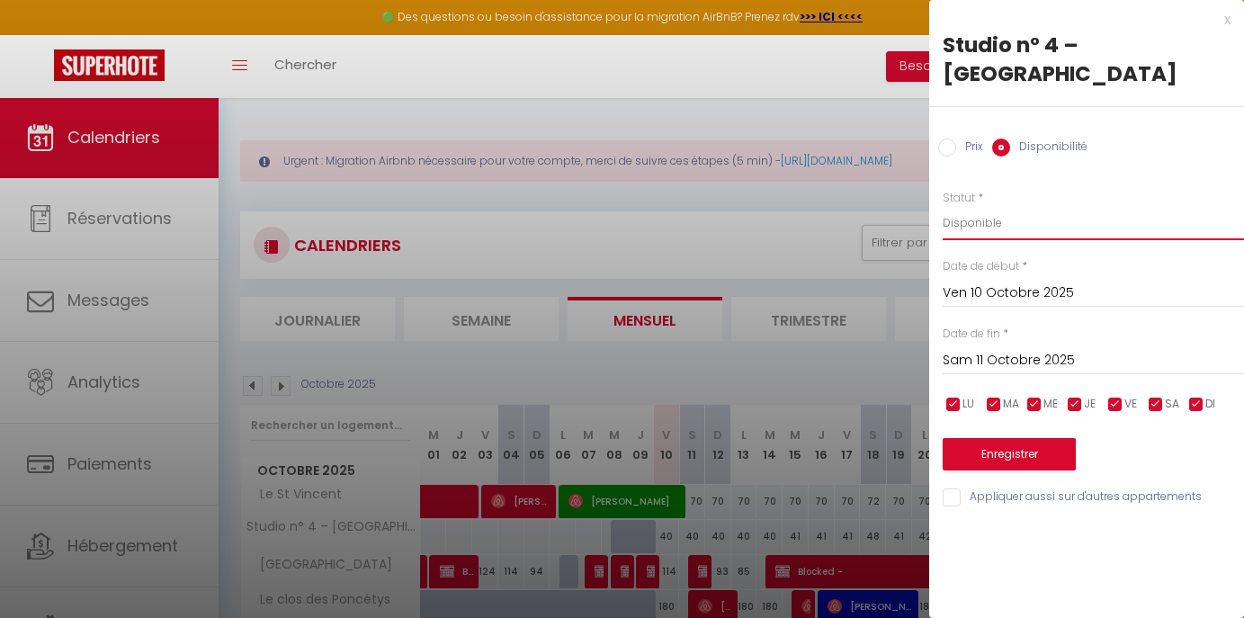
select select "0"
click at [989, 446] on button "Enregistrer" at bounding box center [1009, 454] width 133 height 32
